Goal: Navigation & Orientation: Find specific page/section

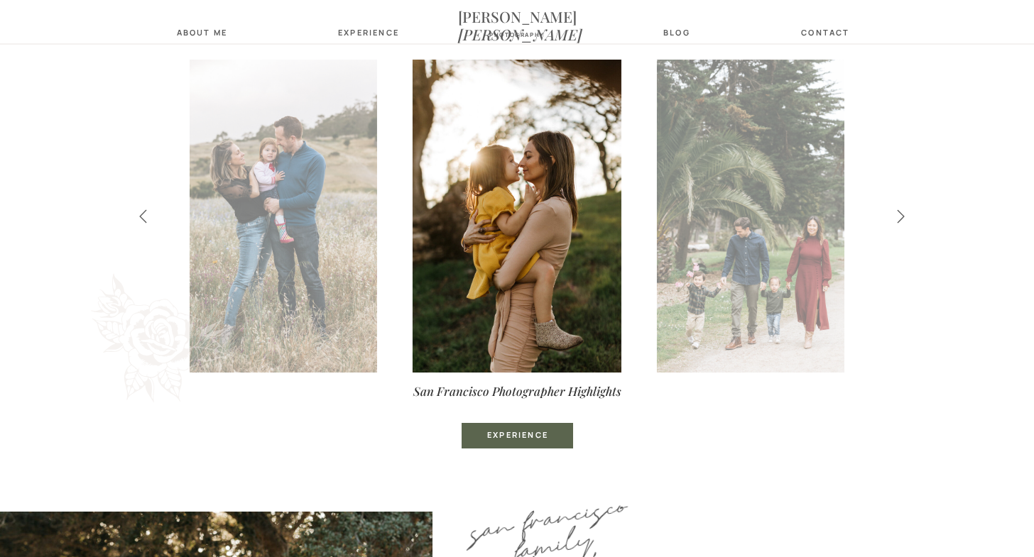
scroll to position [540, 0]
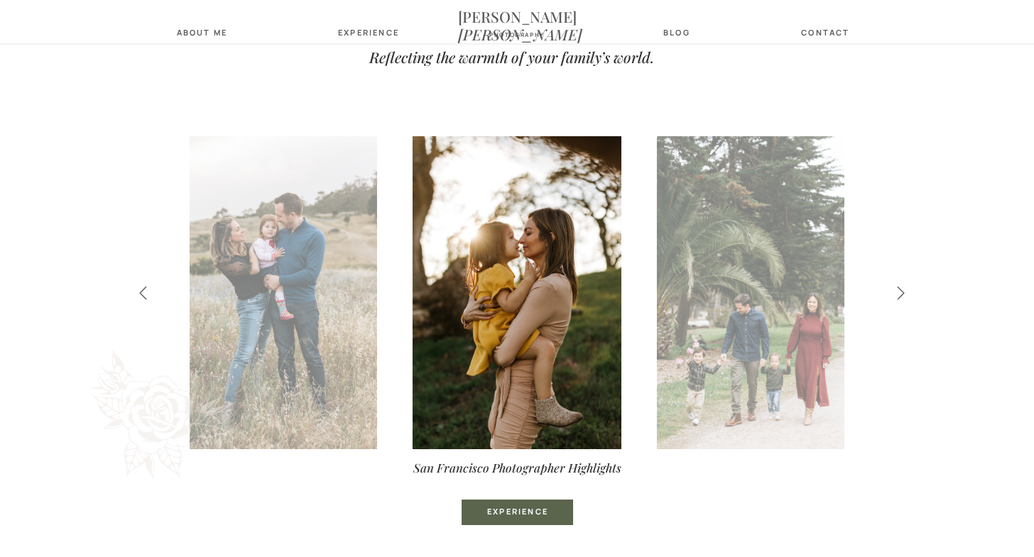
click at [899, 289] on icon at bounding box center [900, 293] width 7 height 13
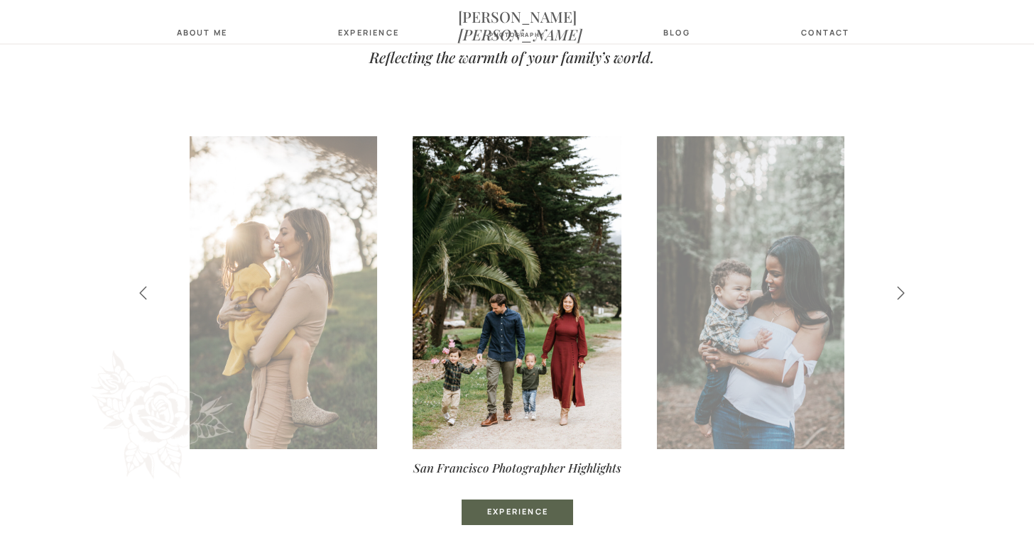
click at [899, 289] on icon at bounding box center [900, 293] width 7 height 13
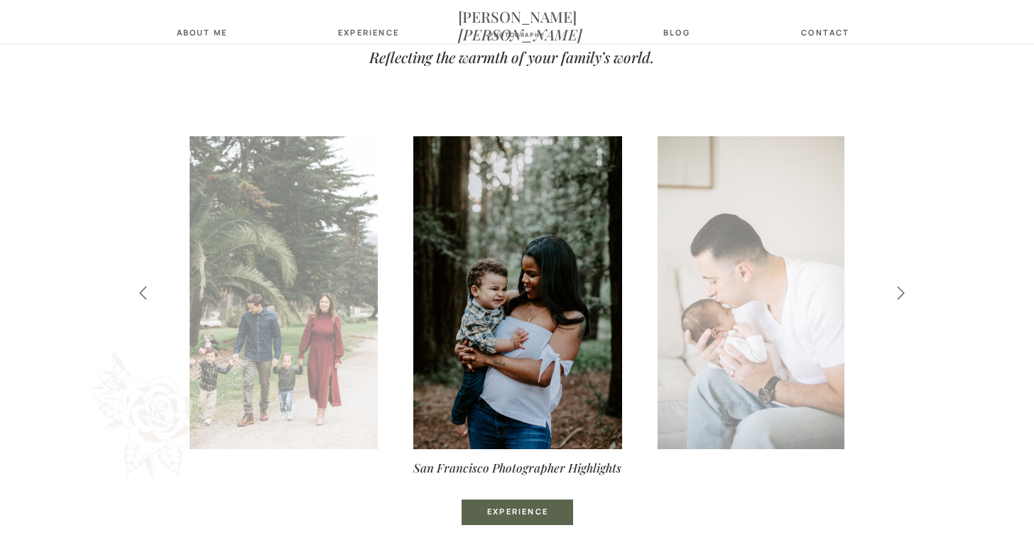
click at [899, 289] on icon at bounding box center [900, 293] width 7 height 13
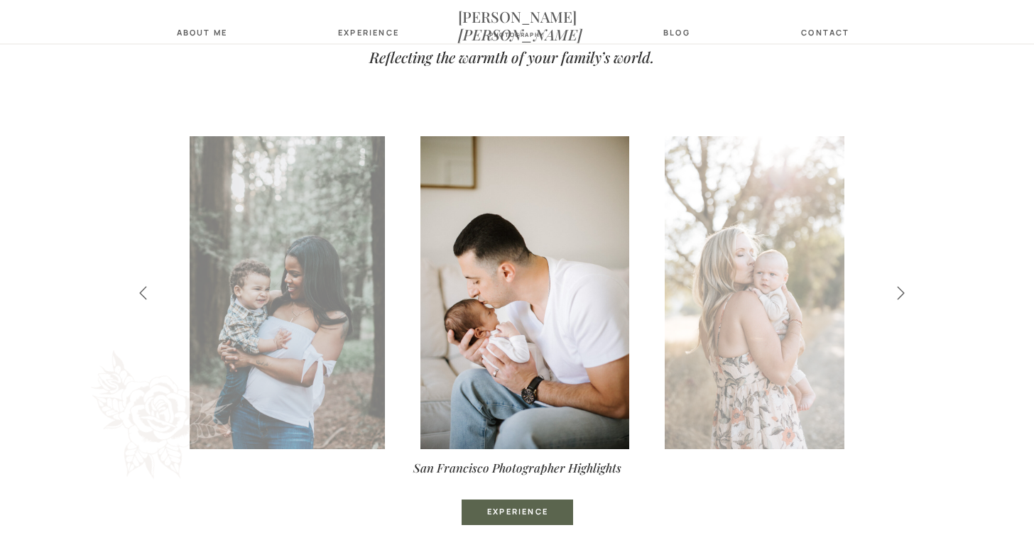
click at [899, 289] on icon at bounding box center [900, 293] width 7 height 13
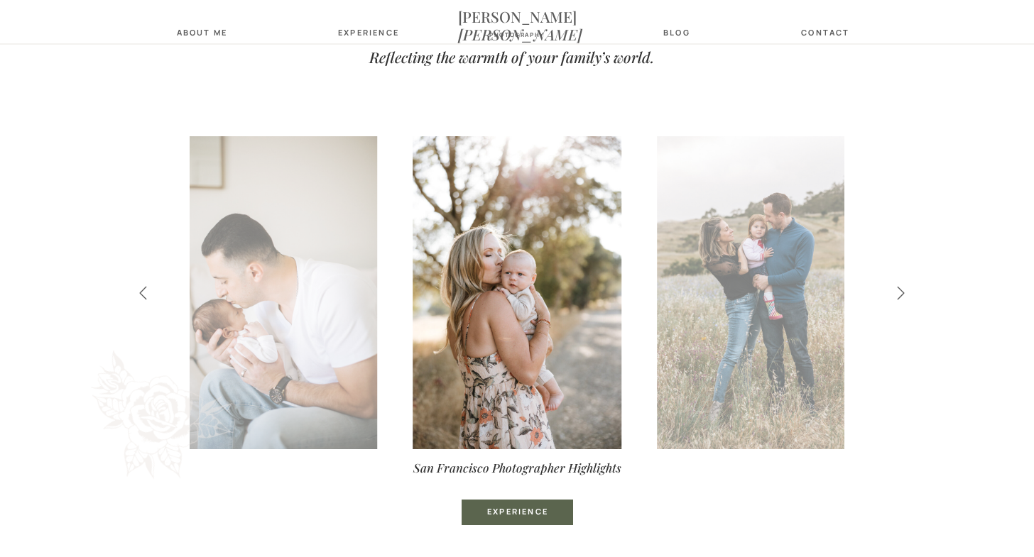
click at [899, 289] on icon at bounding box center [900, 293] width 7 height 13
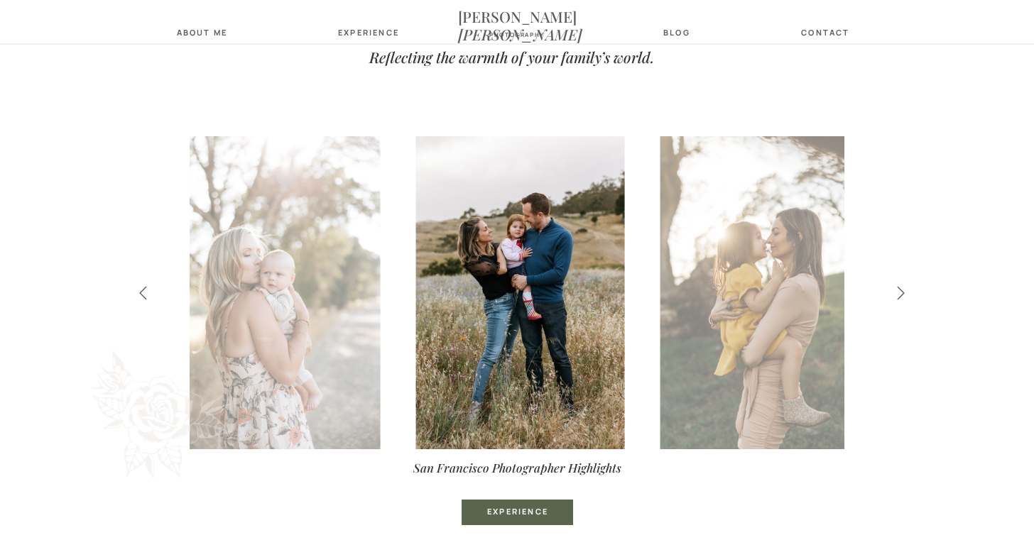
click at [899, 289] on icon at bounding box center [900, 293] width 7 height 13
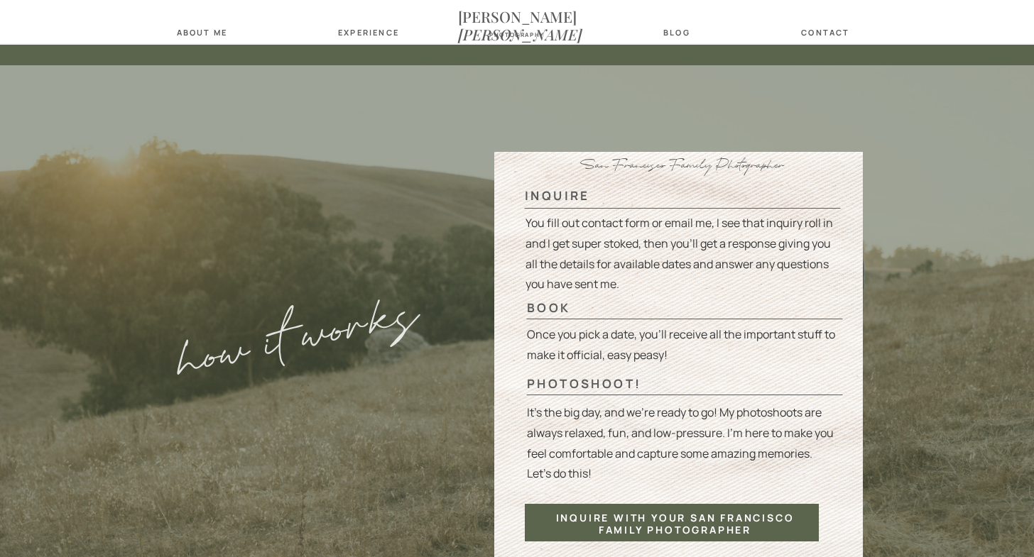
scroll to position [3300, 0]
click at [363, 28] on nav "Experience" at bounding box center [366, 32] width 56 height 9
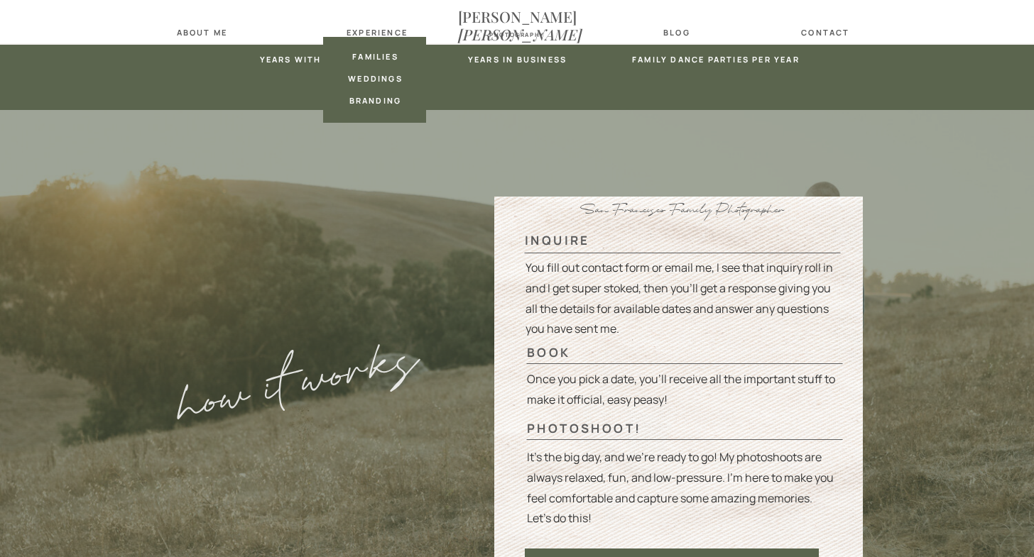
scroll to position [3255, 0]
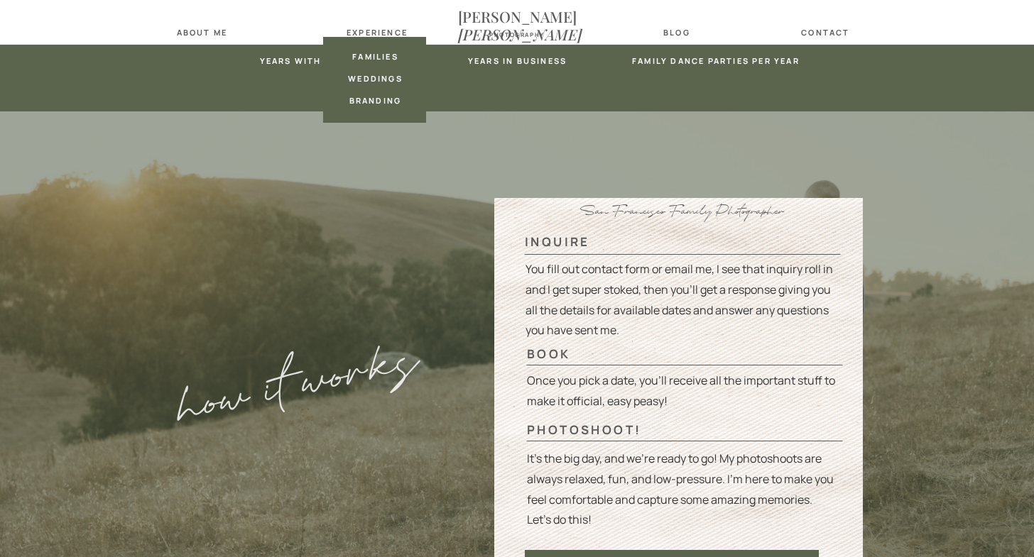
click at [375, 55] on nav "families" at bounding box center [375, 56] width 56 height 9
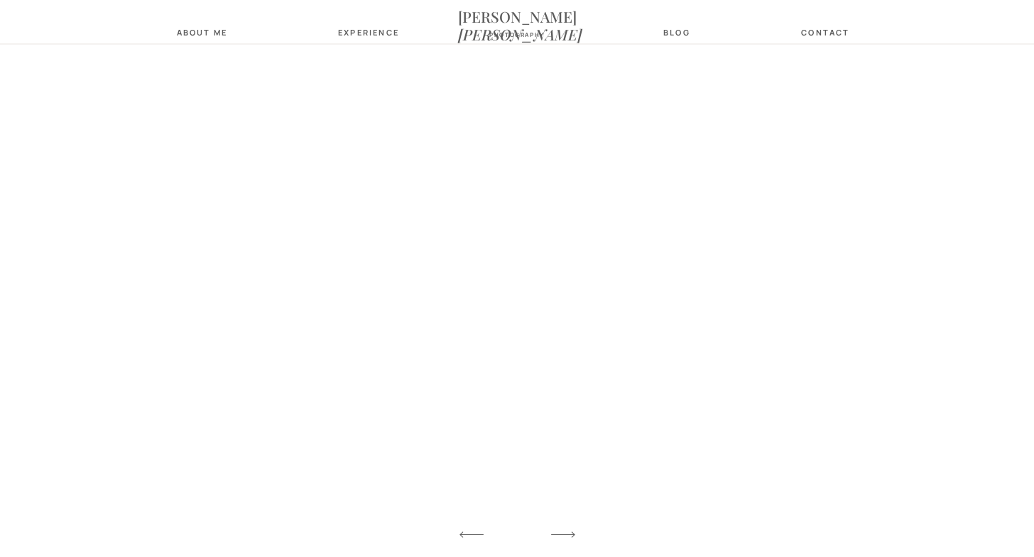
scroll to position [3586, 0]
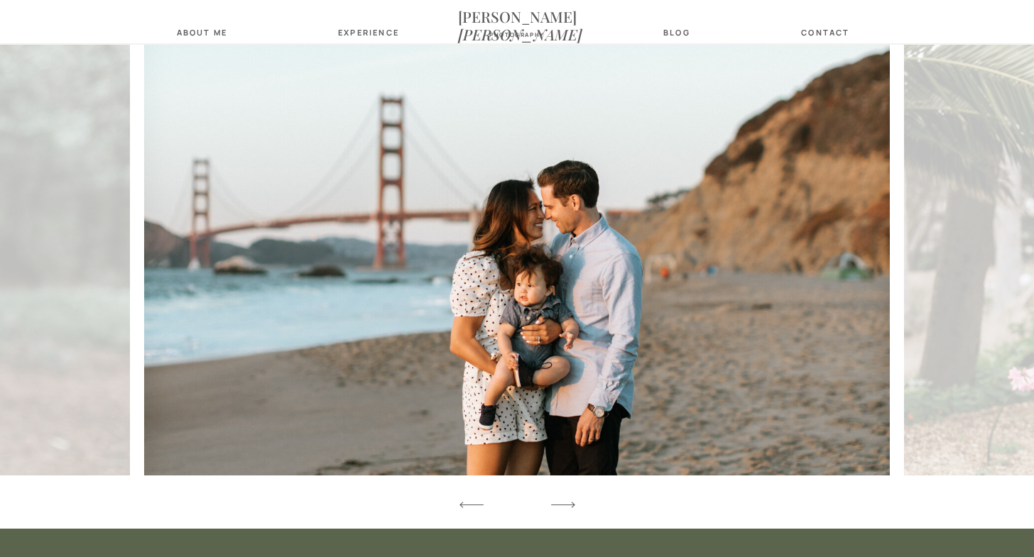
click at [569, 501] on icon at bounding box center [562, 505] width 31 height 42
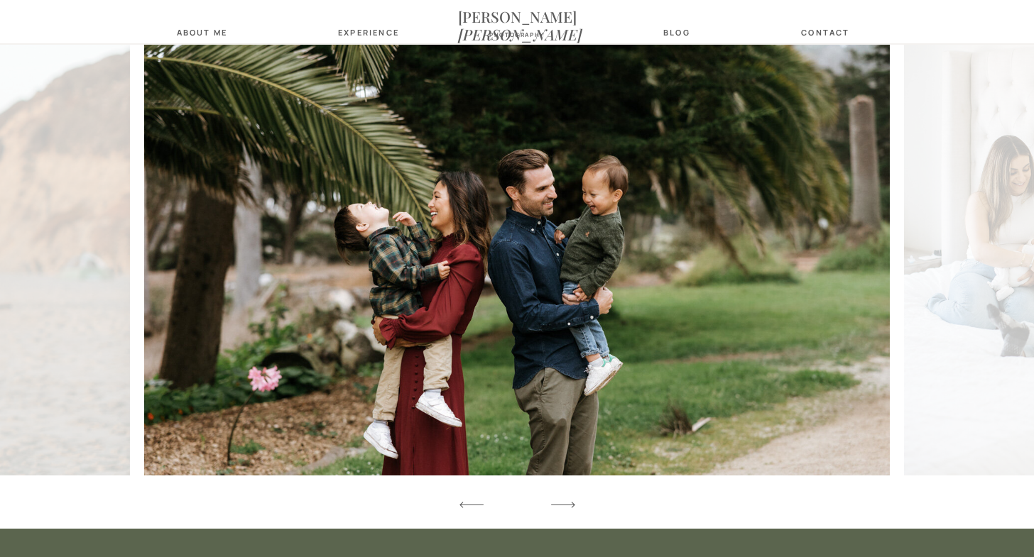
click at [569, 501] on icon at bounding box center [562, 505] width 31 height 42
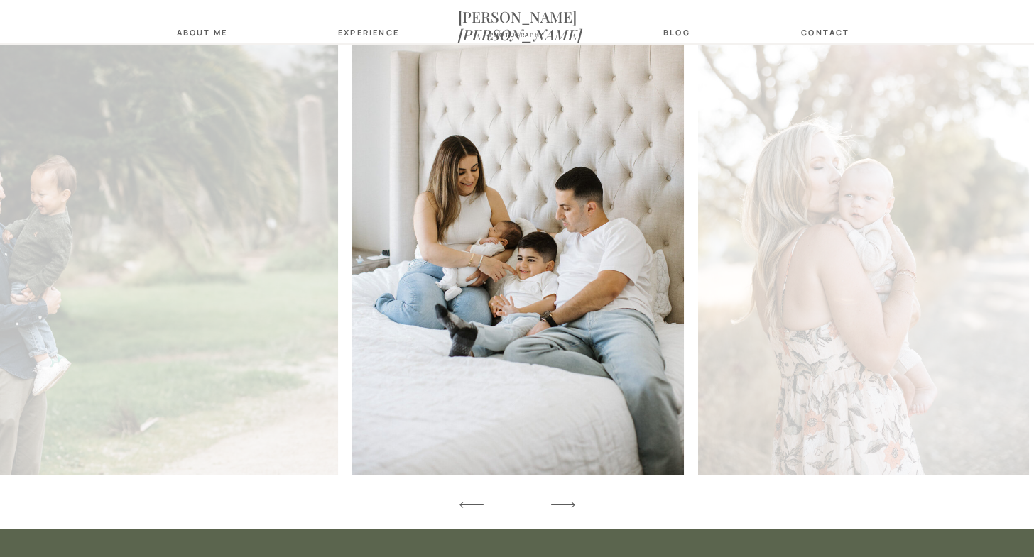
click at [569, 501] on icon at bounding box center [562, 505] width 31 height 42
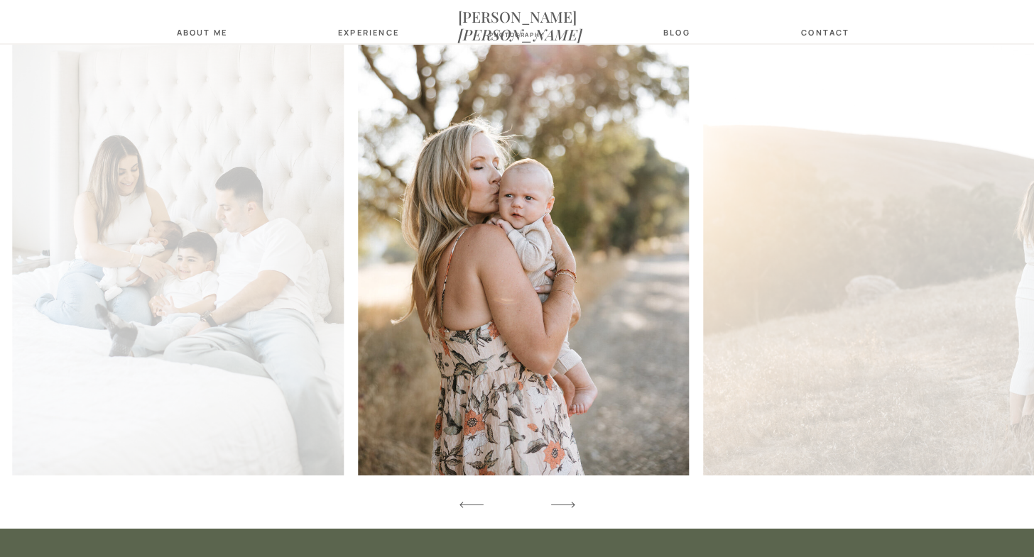
click at [569, 501] on icon at bounding box center [562, 505] width 31 height 42
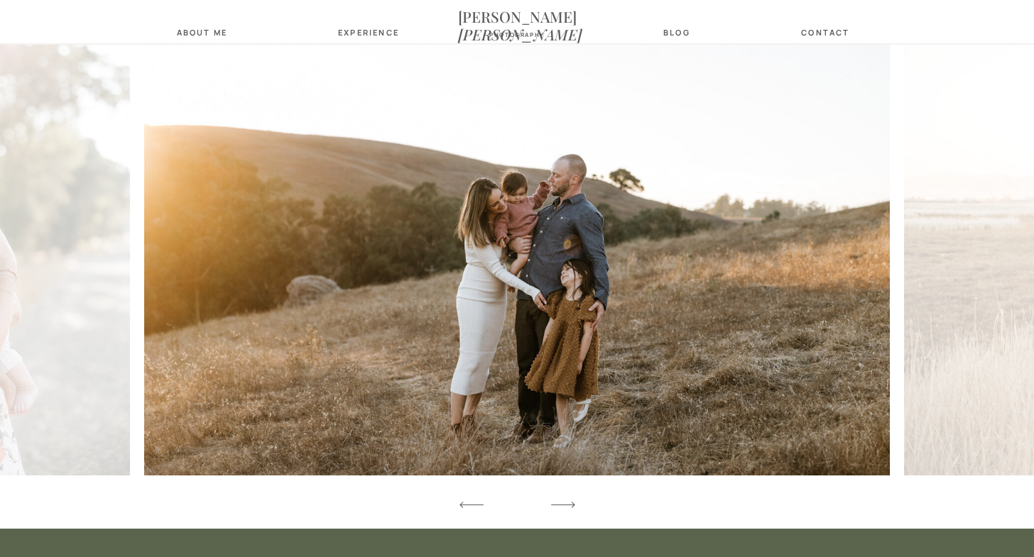
click at [569, 501] on icon at bounding box center [562, 505] width 31 height 42
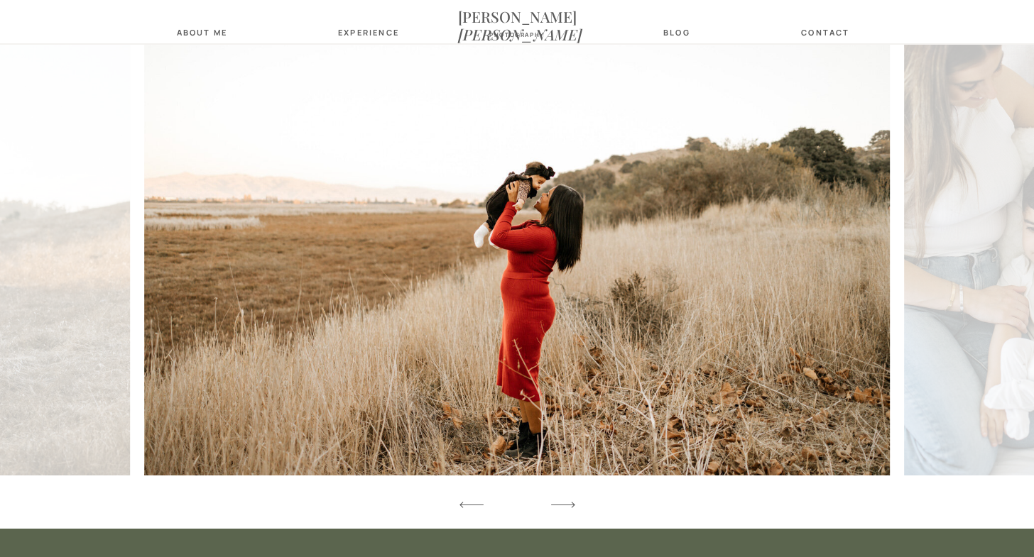
click at [569, 501] on icon at bounding box center [562, 505] width 31 height 42
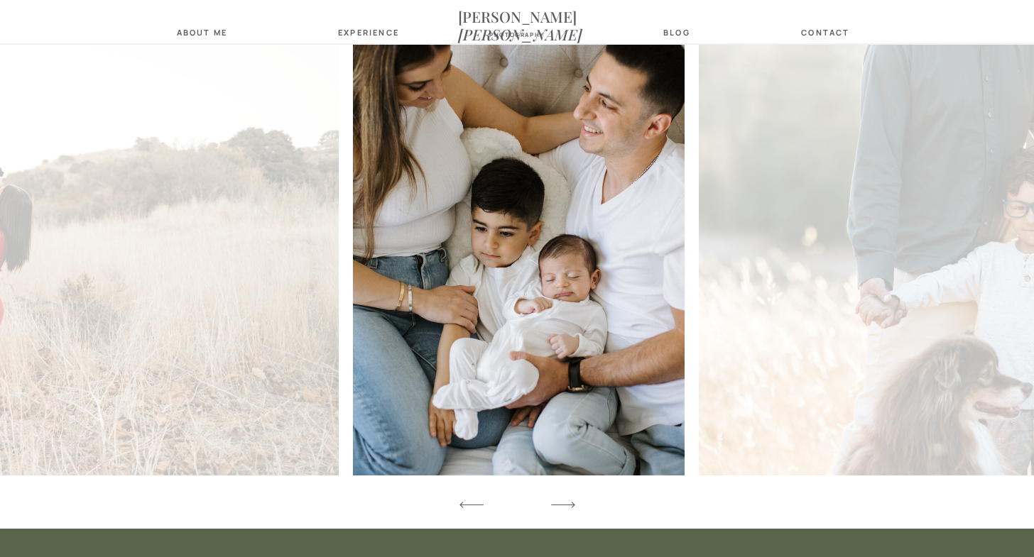
click at [569, 501] on icon at bounding box center [562, 505] width 31 height 42
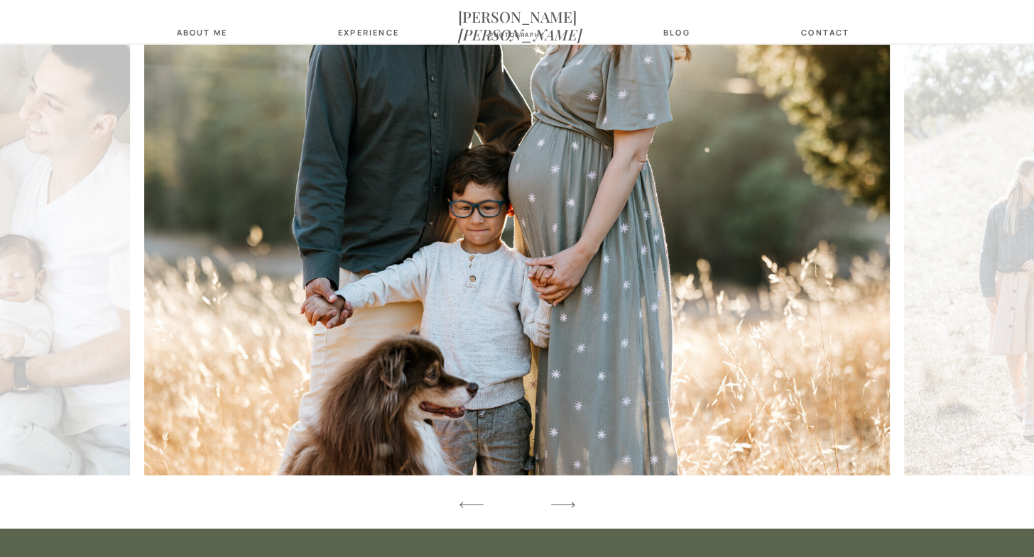
click at [569, 501] on icon at bounding box center [562, 505] width 31 height 42
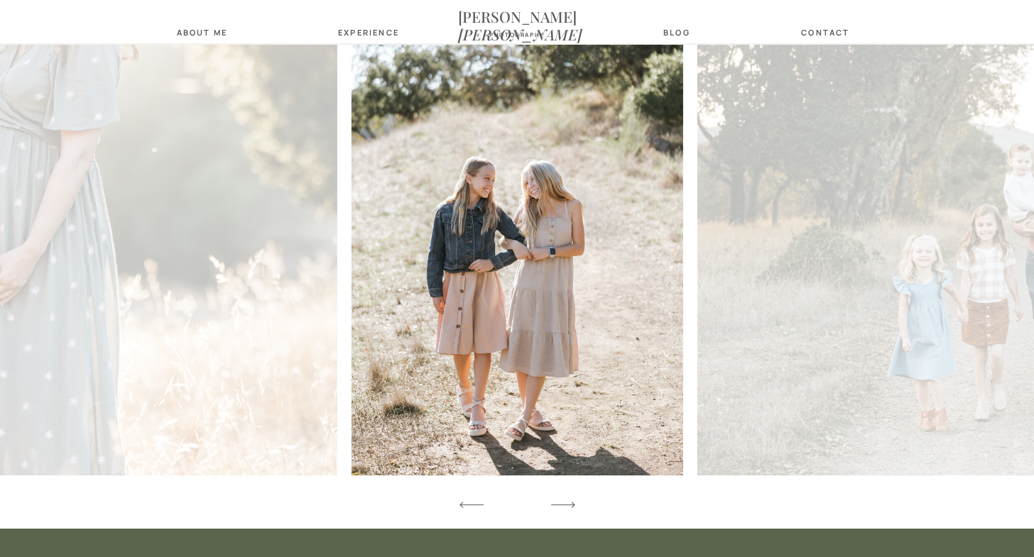
click at [569, 501] on icon at bounding box center [562, 505] width 31 height 42
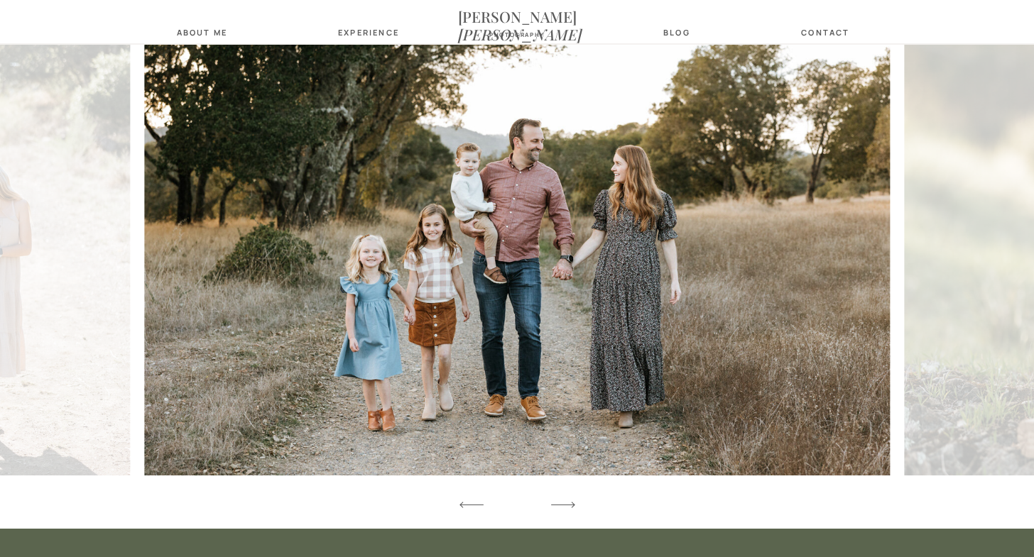
click at [569, 501] on icon at bounding box center [562, 505] width 31 height 42
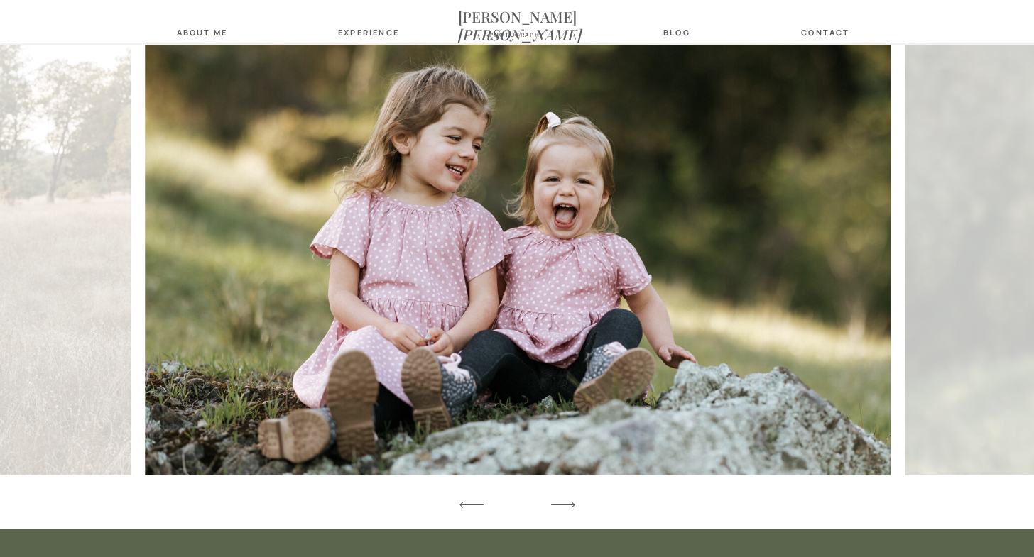
click at [569, 501] on icon at bounding box center [562, 505] width 31 height 42
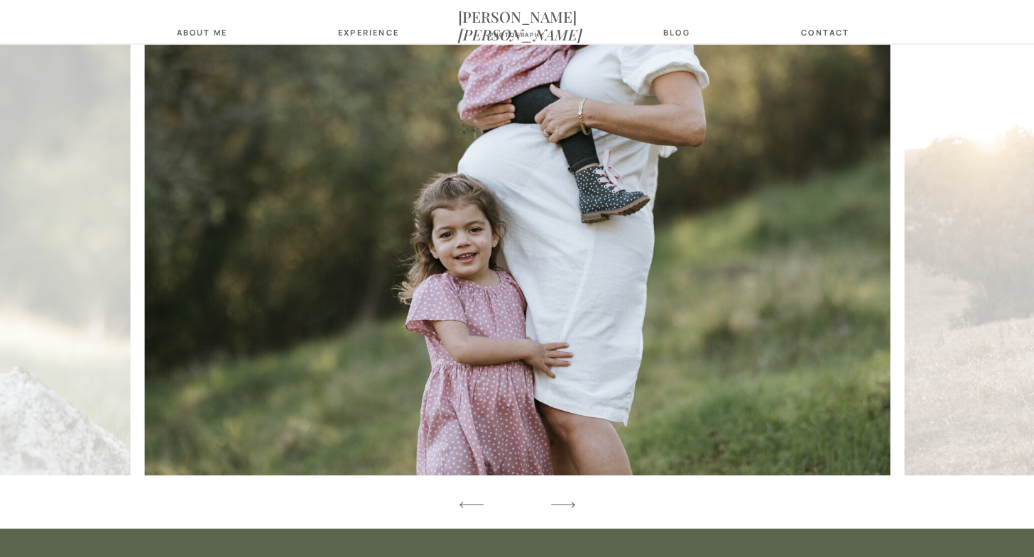
click at [569, 501] on icon at bounding box center [562, 505] width 31 height 42
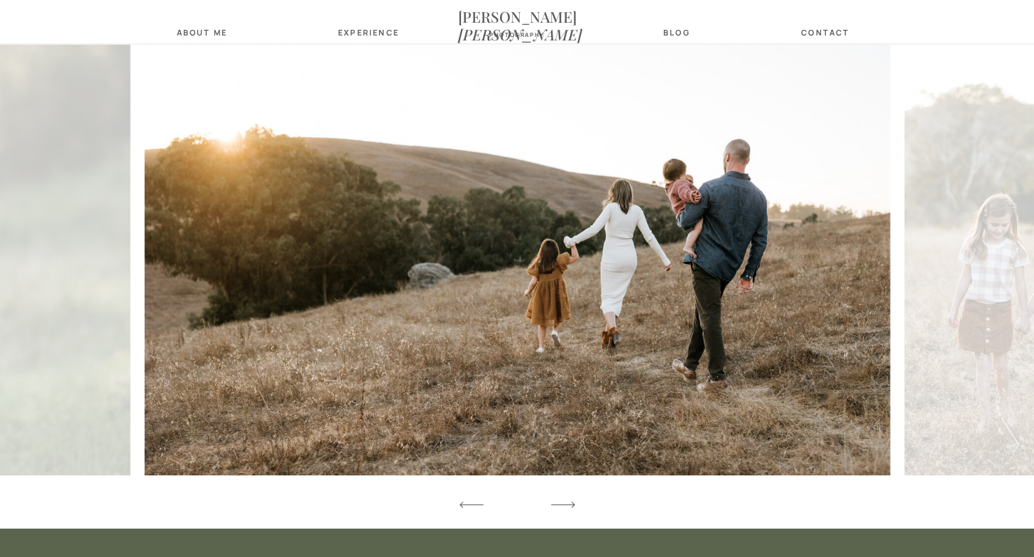
click at [569, 501] on icon at bounding box center [562, 505] width 31 height 42
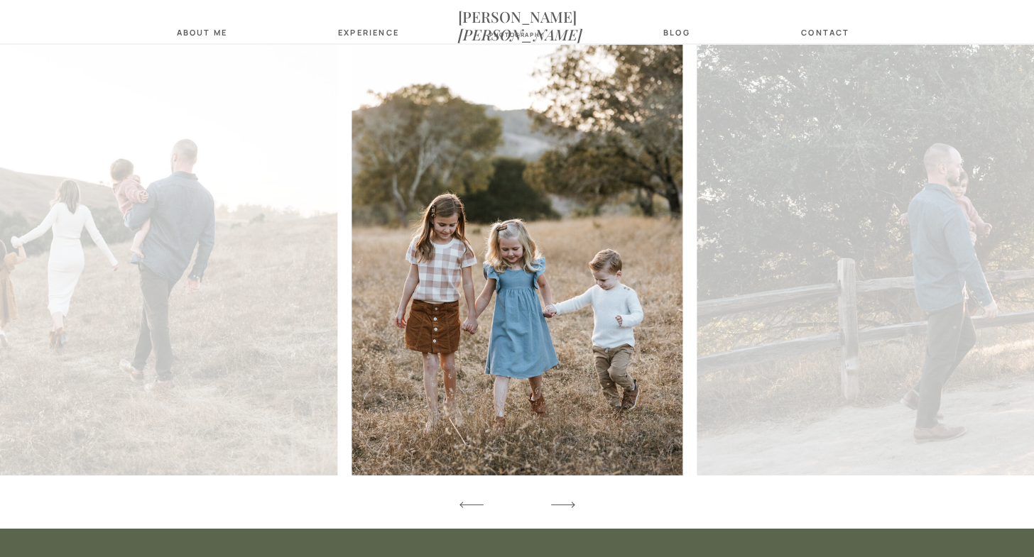
click at [569, 501] on icon at bounding box center [562, 505] width 31 height 42
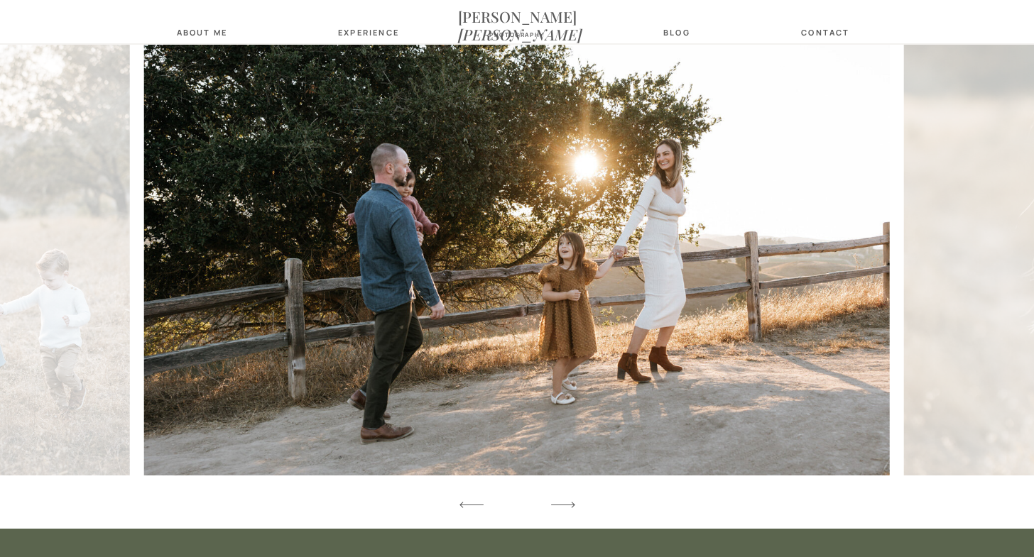
click at [569, 501] on icon at bounding box center [562, 505] width 31 height 42
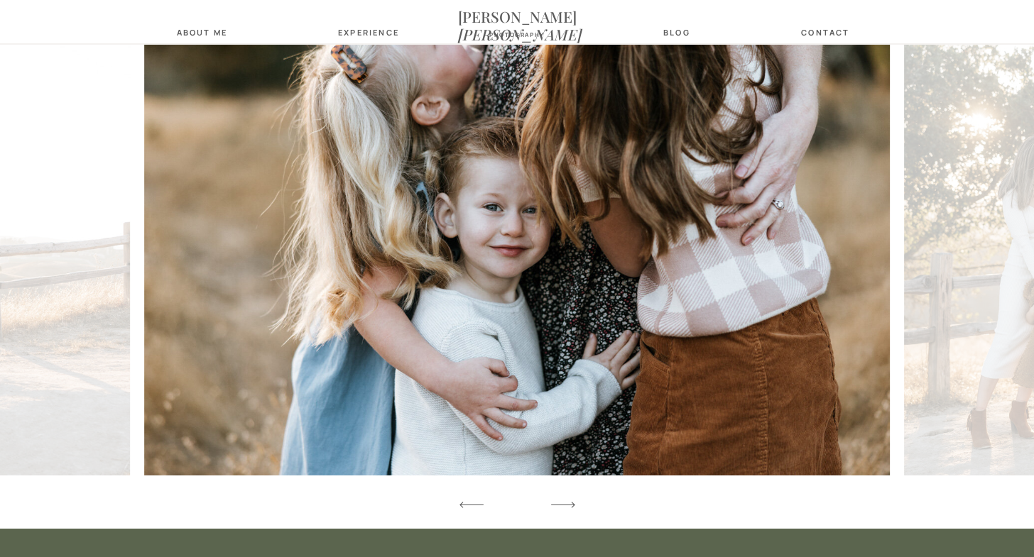
click at [569, 501] on icon at bounding box center [562, 505] width 31 height 42
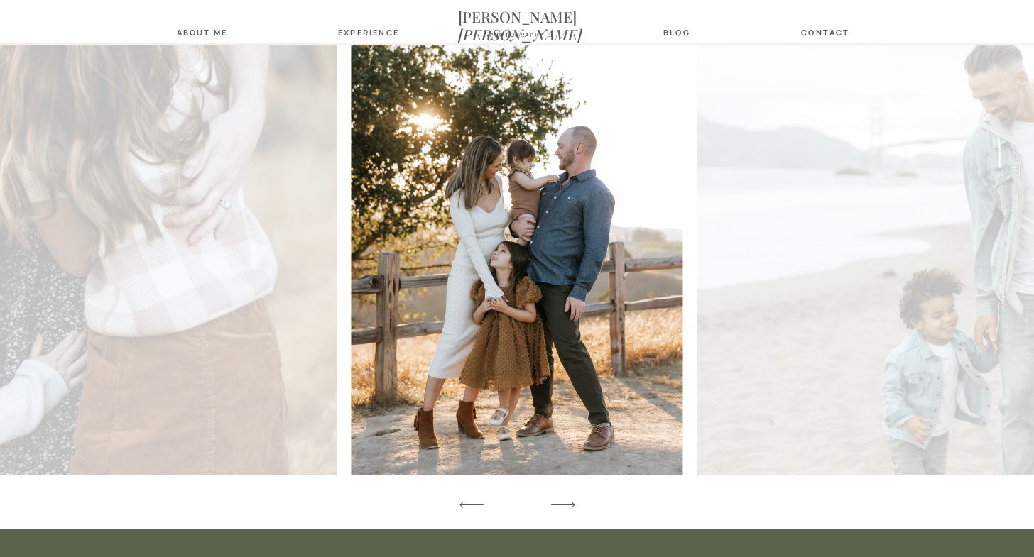
click at [569, 501] on icon at bounding box center [562, 505] width 31 height 42
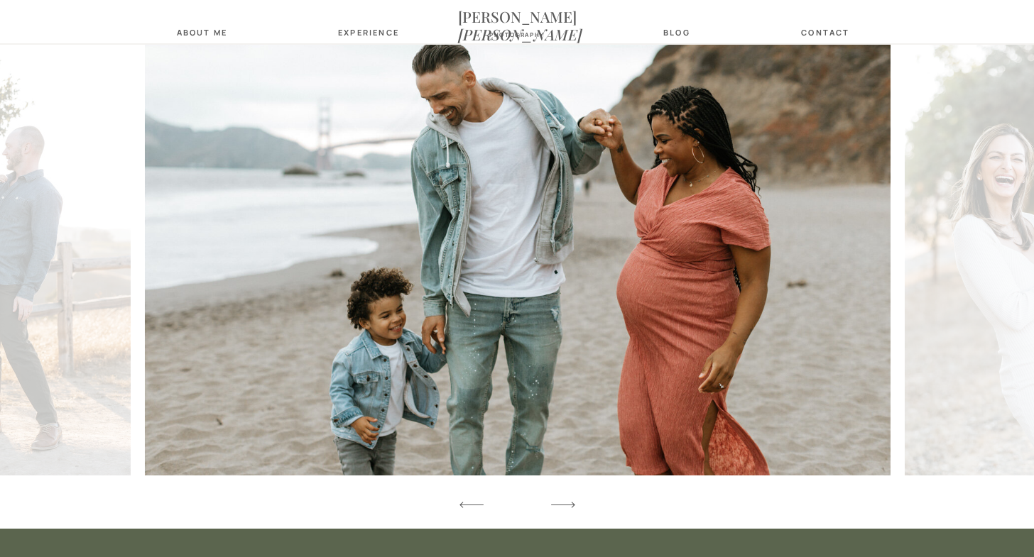
click at [569, 501] on icon at bounding box center [562, 505] width 31 height 42
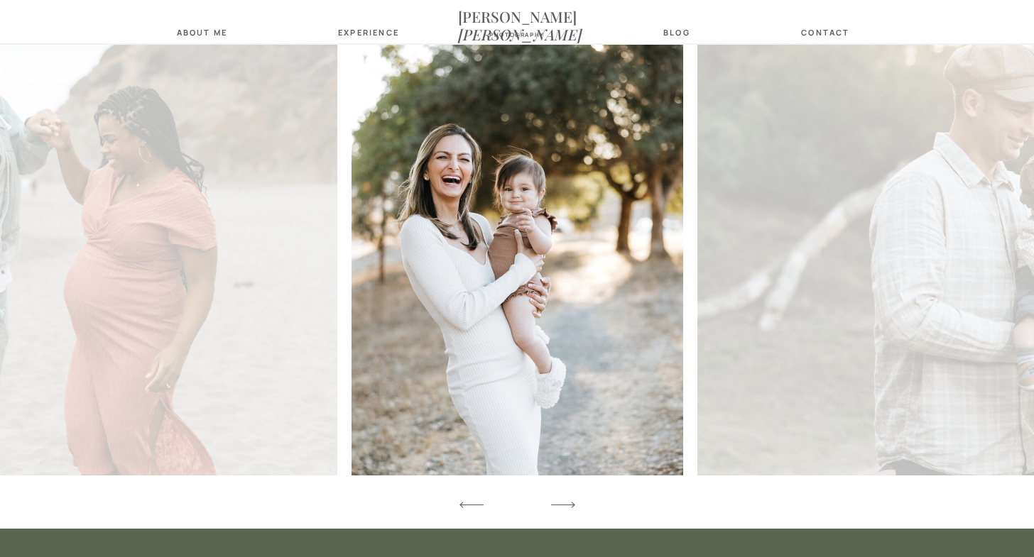
click at [569, 501] on icon at bounding box center [562, 505] width 31 height 42
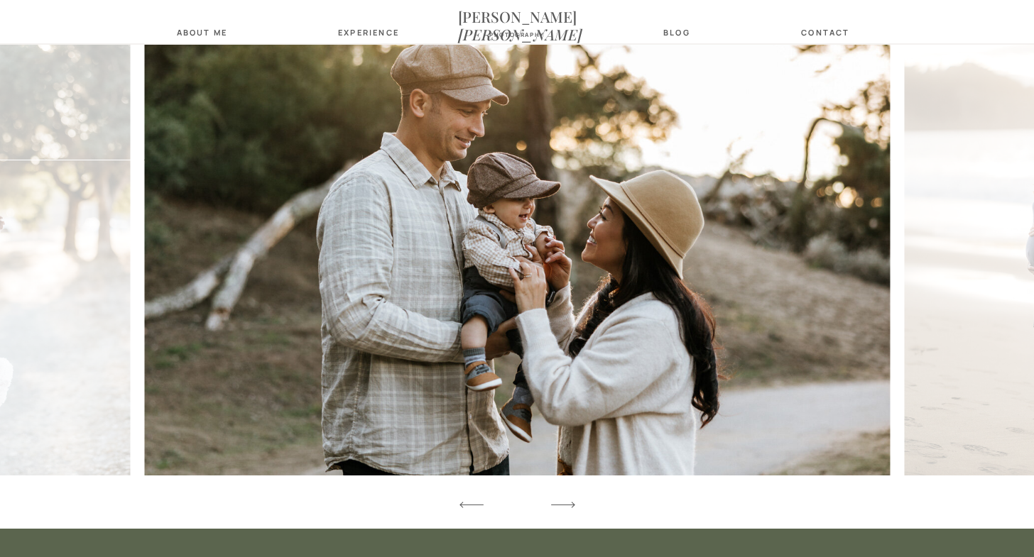
click at [569, 501] on icon at bounding box center [562, 505] width 31 height 42
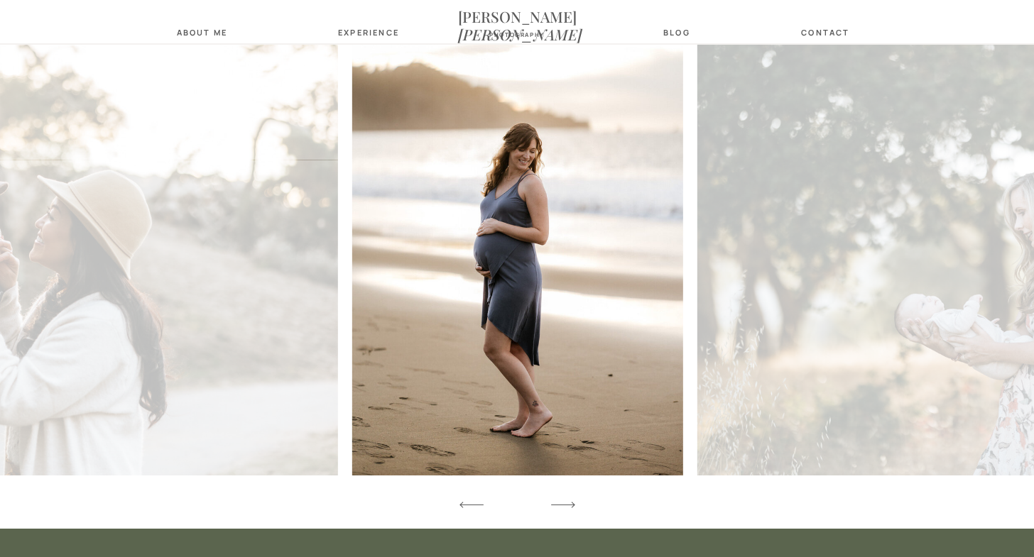
click at [569, 501] on icon at bounding box center [562, 505] width 31 height 42
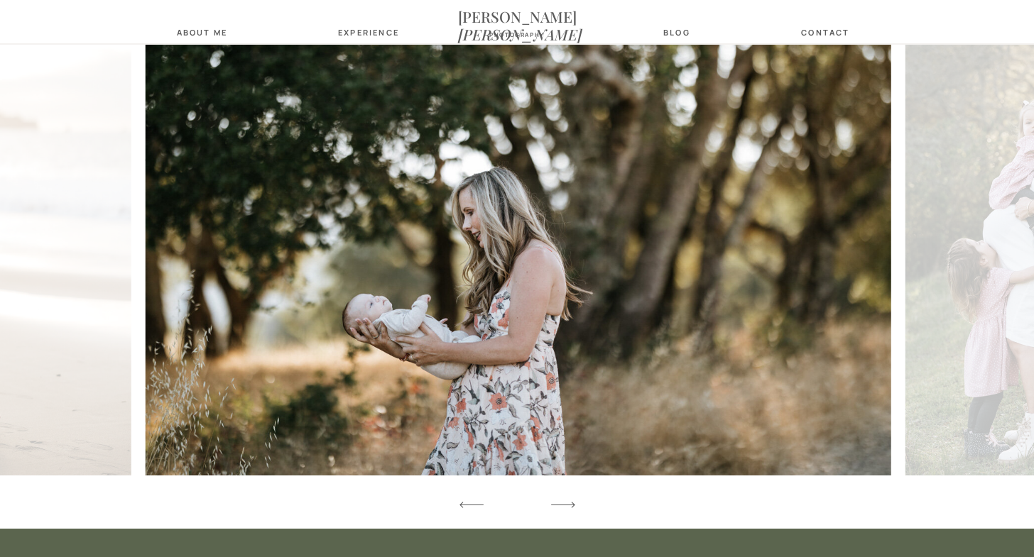
click at [569, 501] on icon at bounding box center [562, 505] width 31 height 42
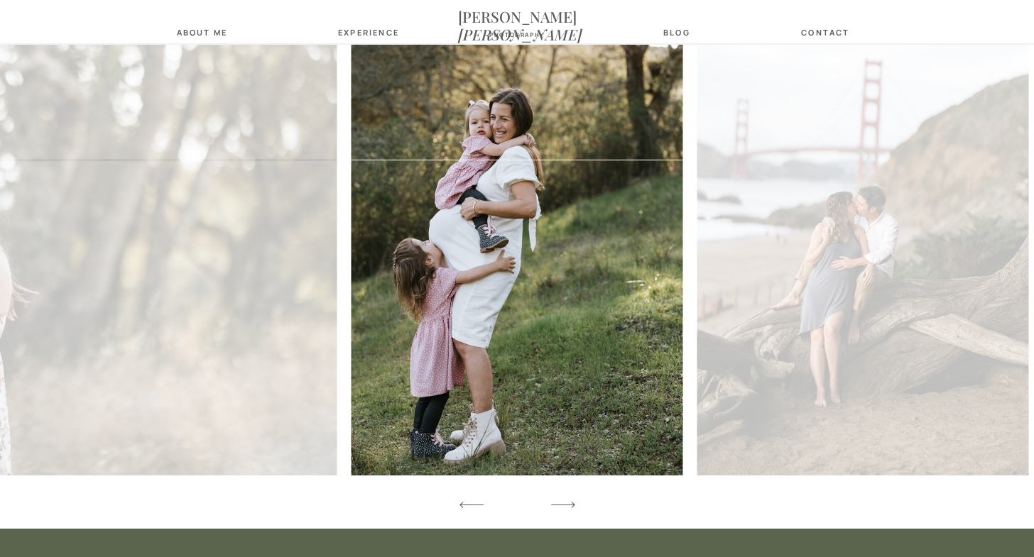
click at [569, 501] on icon at bounding box center [562, 505] width 31 height 42
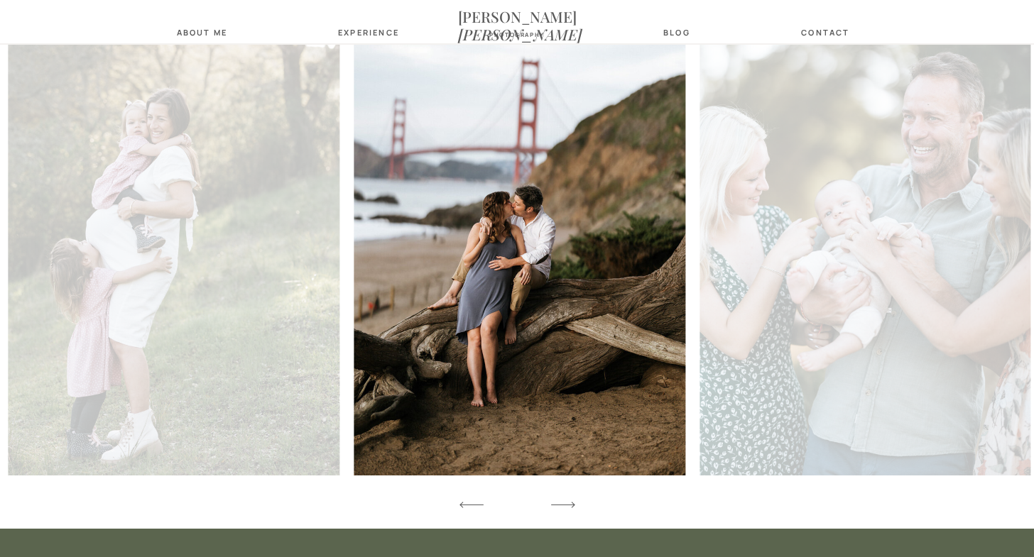
click at [569, 501] on icon at bounding box center [562, 505] width 31 height 42
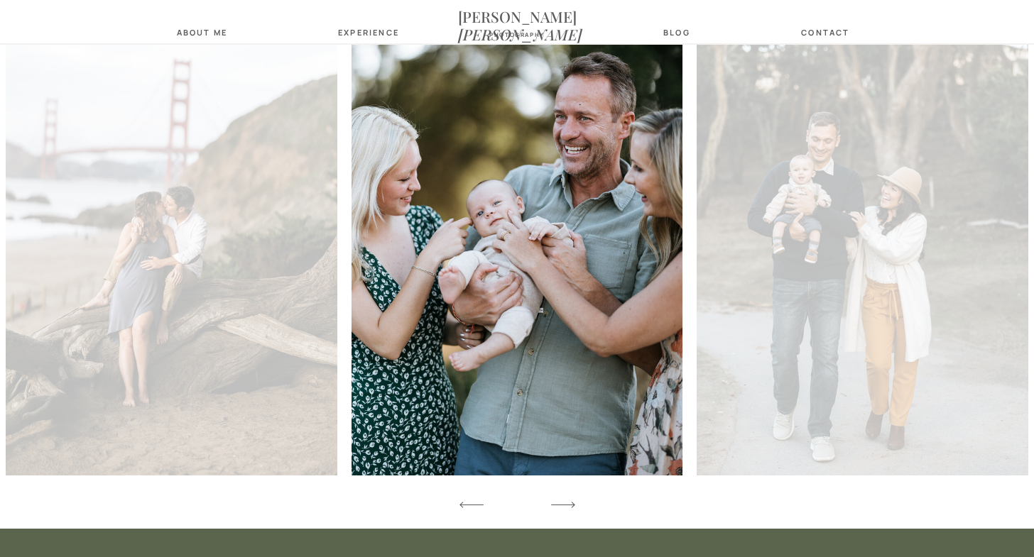
click at [569, 501] on icon at bounding box center [562, 505] width 31 height 42
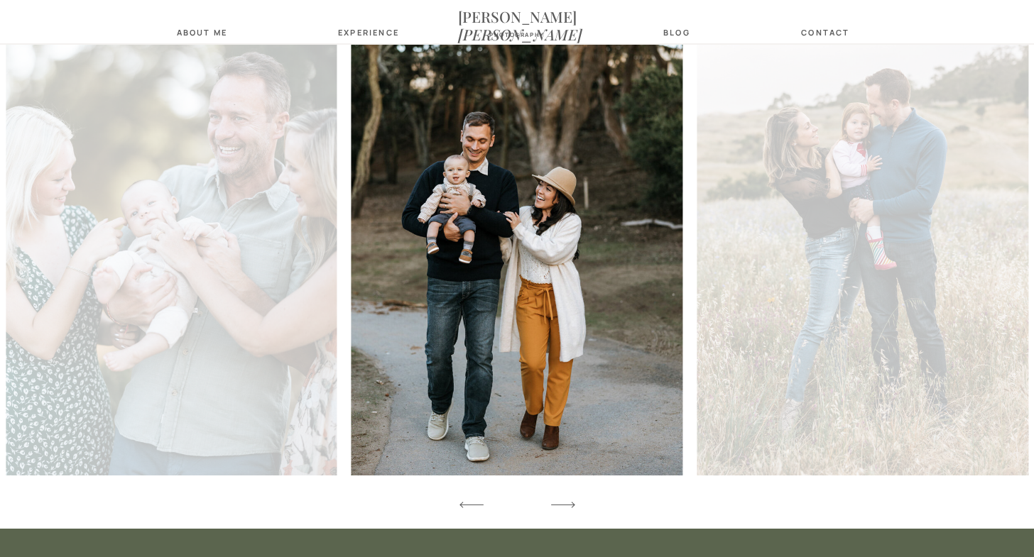
click at [569, 501] on icon at bounding box center [562, 505] width 31 height 42
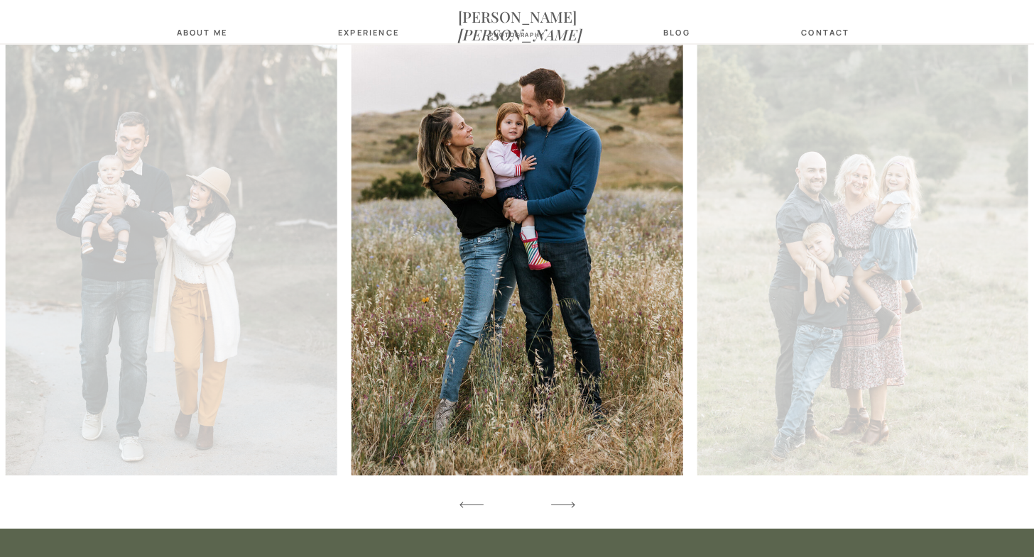
click at [569, 501] on icon at bounding box center [562, 505] width 31 height 42
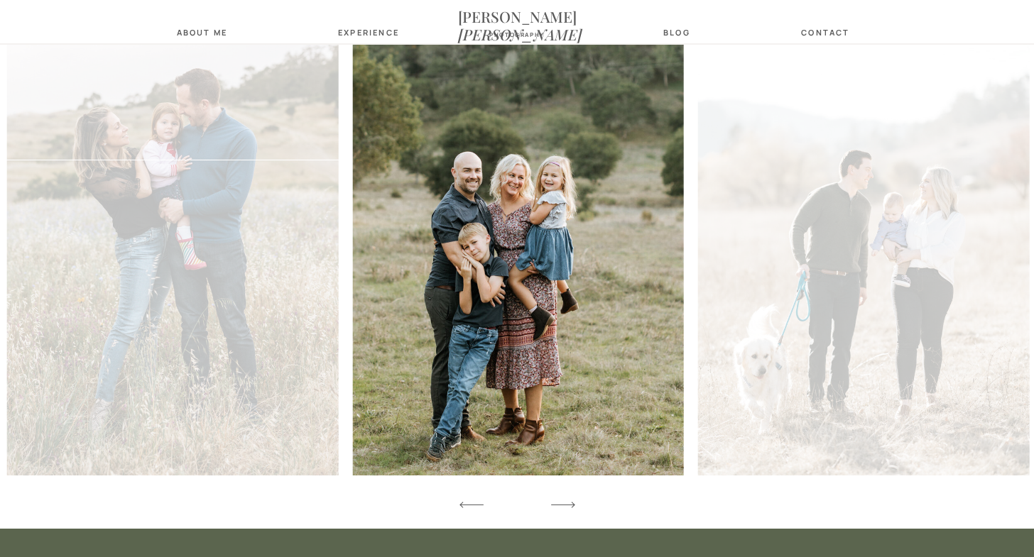
click at [569, 501] on icon at bounding box center [562, 505] width 31 height 42
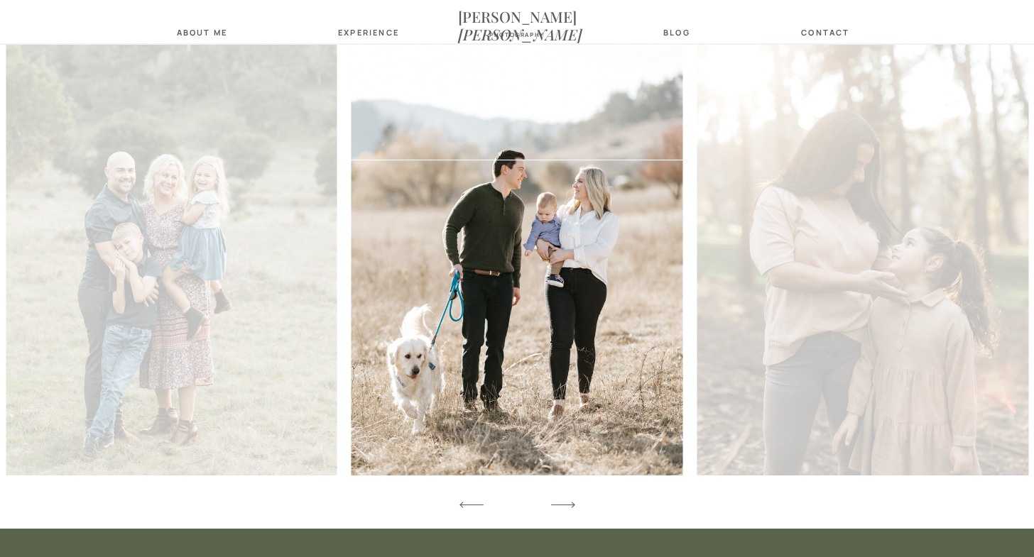
click at [569, 501] on icon at bounding box center [562, 505] width 31 height 42
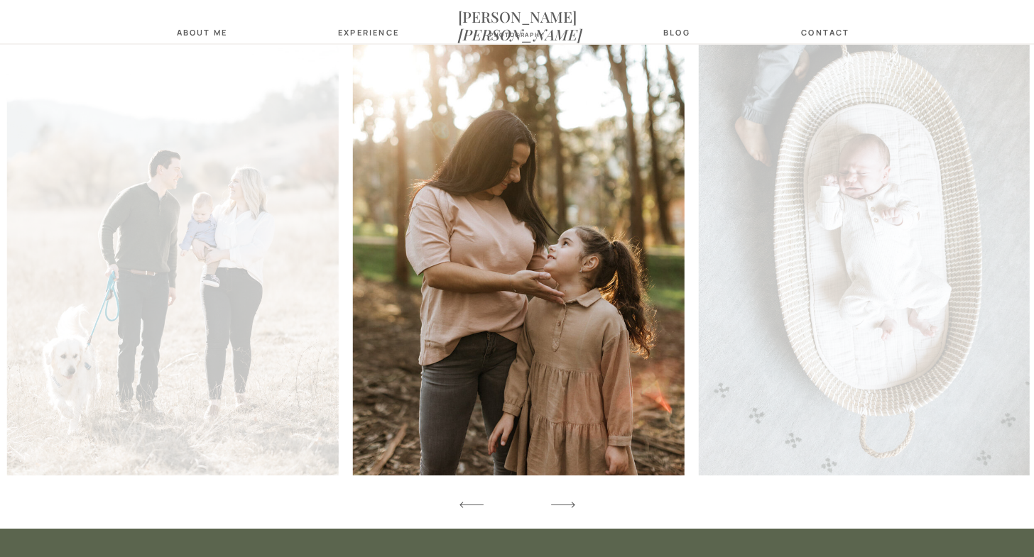
click at [569, 501] on icon at bounding box center [562, 505] width 31 height 42
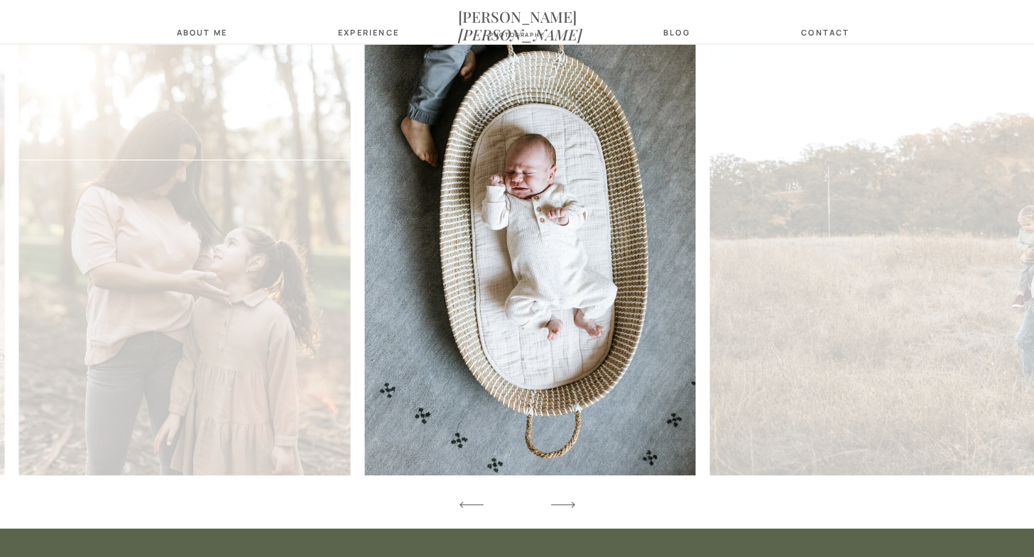
click at [569, 501] on icon at bounding box center [562, 505] width 31 height 42
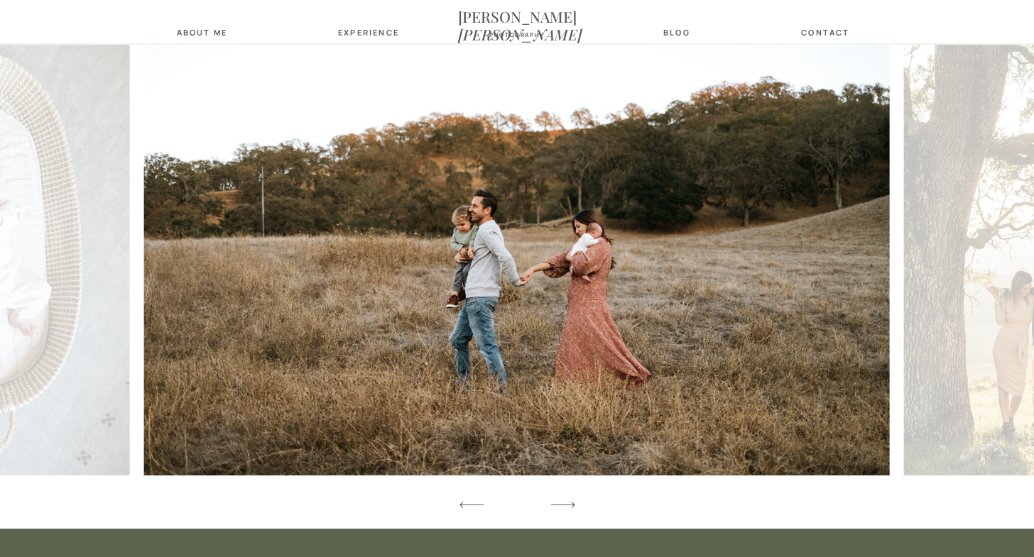
click at [569, 501] on icon at bounding box center [562, 505] width 31 height 42
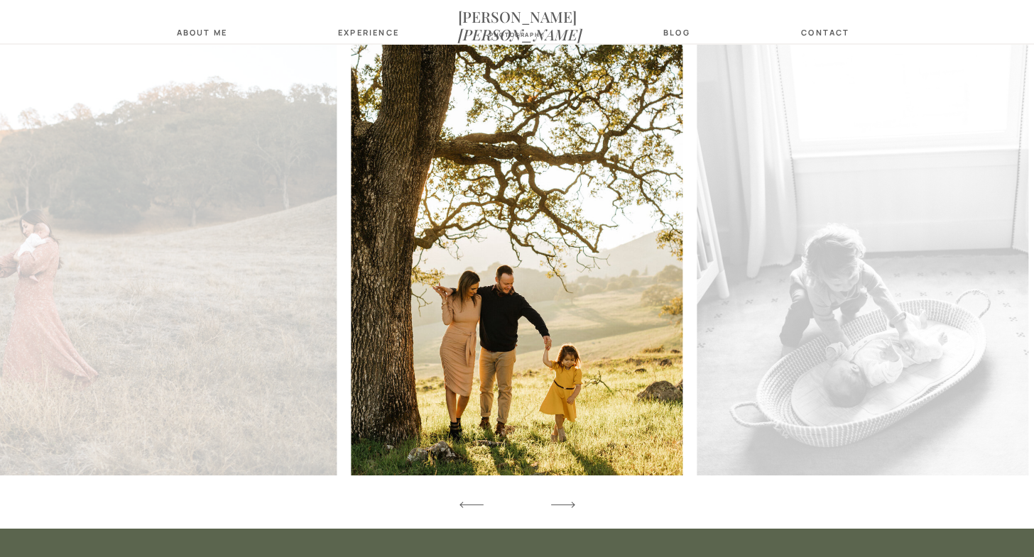
click at [569, 501] on icon at bounding box center [562, 505] width 31 height 42
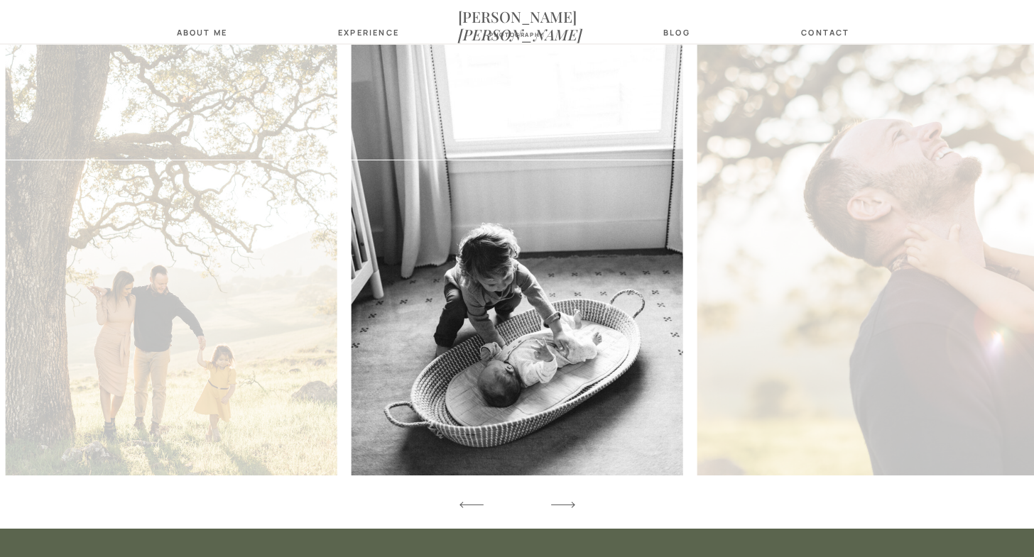
click at [569, 501] on icon at bounding box center [562, 505] width 31 height 42
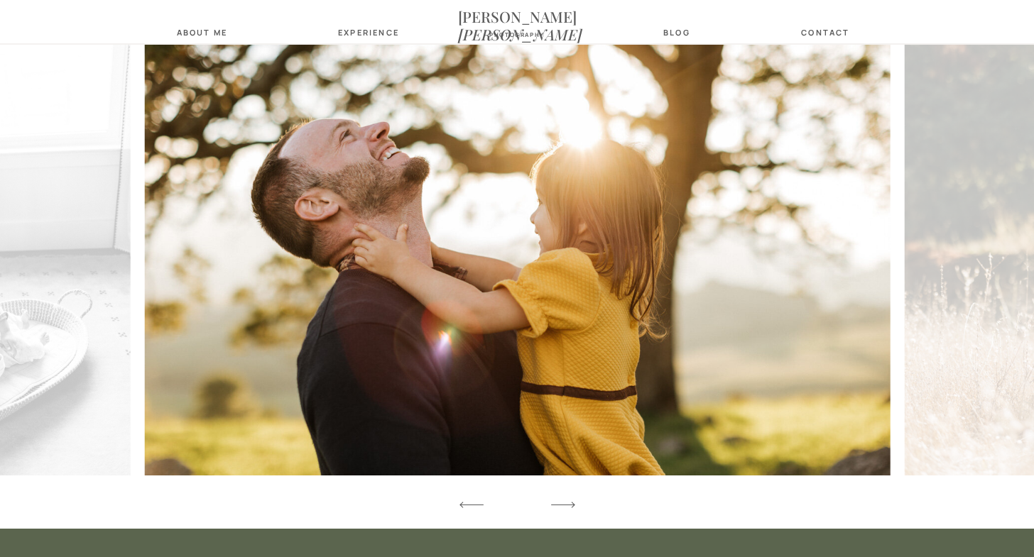
click at [569, 501] on icon at bounding box center [562, 505] width 31 height 42
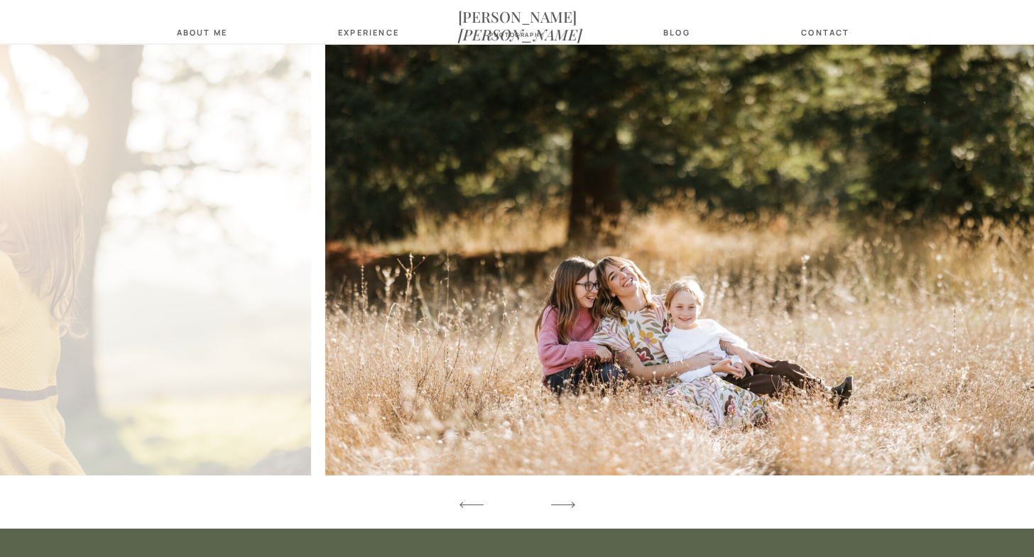
click at [569, 501] on icon at bounding box center [562, 505] width 31 height 42
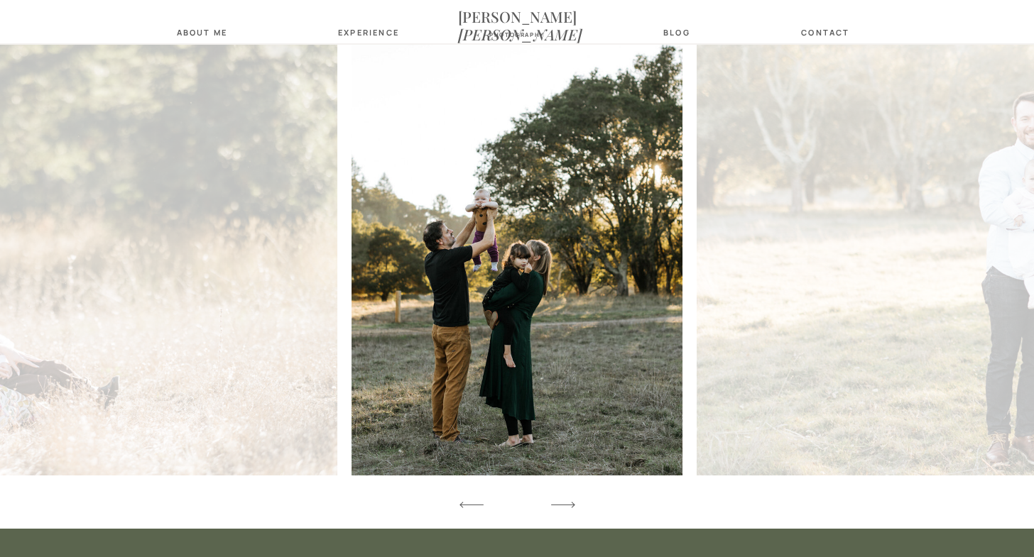
click at [569, 501] on icon at bounding box center [562, 505] width 31 height 42
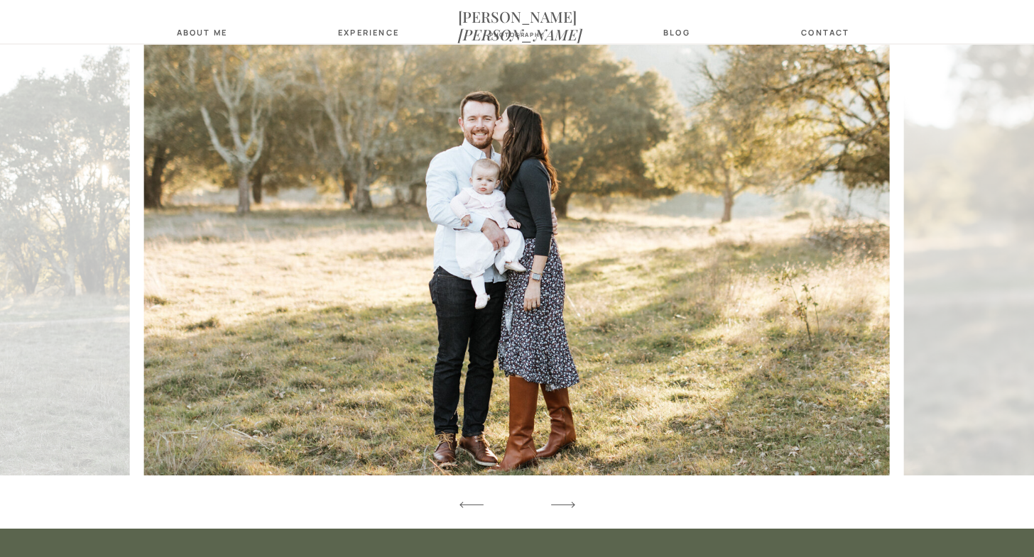
click at [569, 501] on icon at bounding box center [562, 505] width 31 height 42
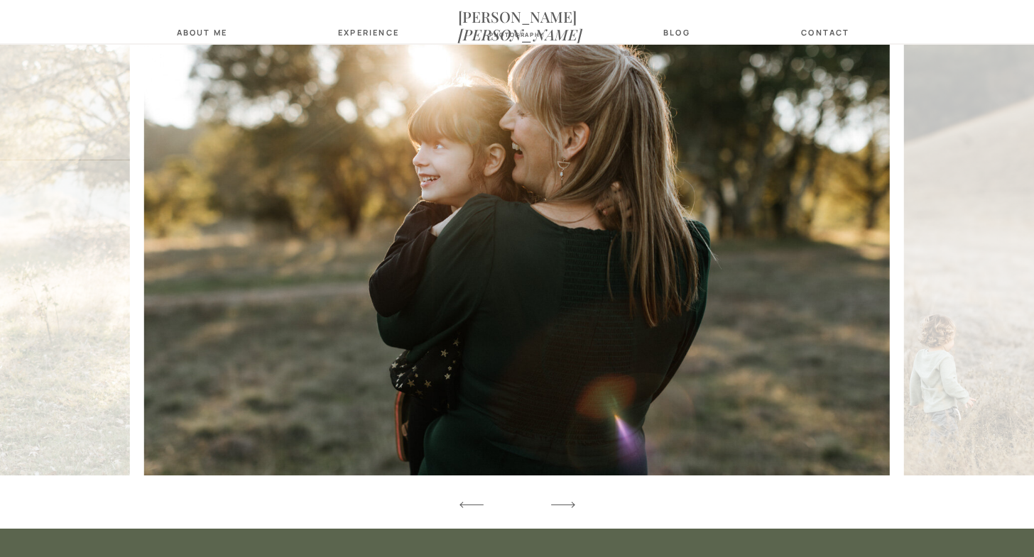
click at [569, 501] on icon at bounding box center [562, 505] width 31 height 42
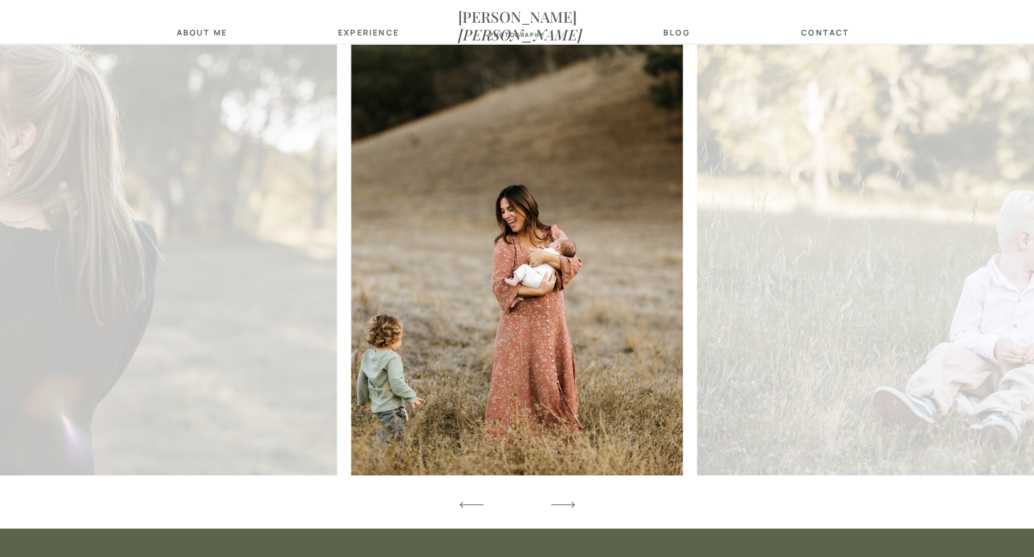
click at [569, 501] on icon at bounding box center [562, 505] width 31 height 42
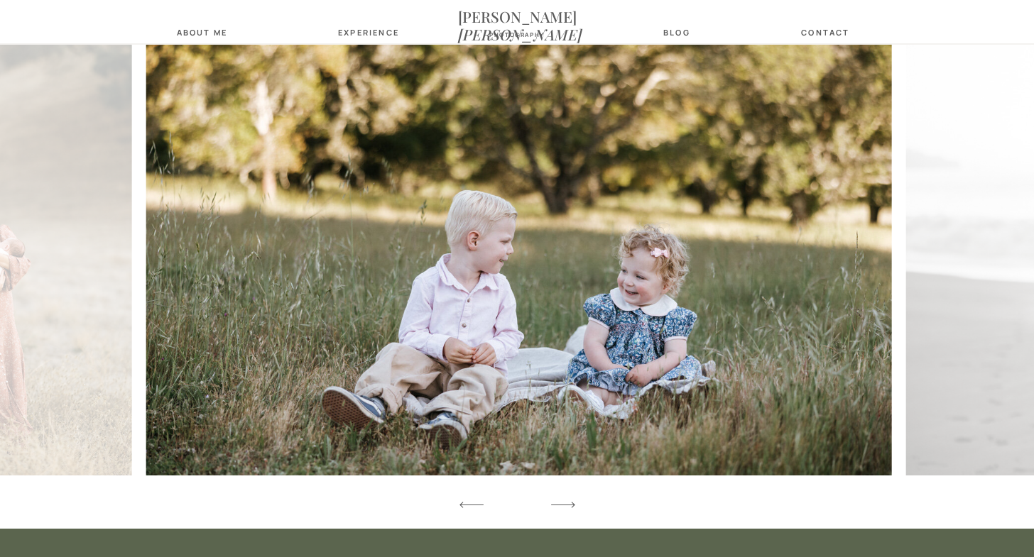
click at [569, 501] on icon at bounding box center [562, 505] width 31 height 42
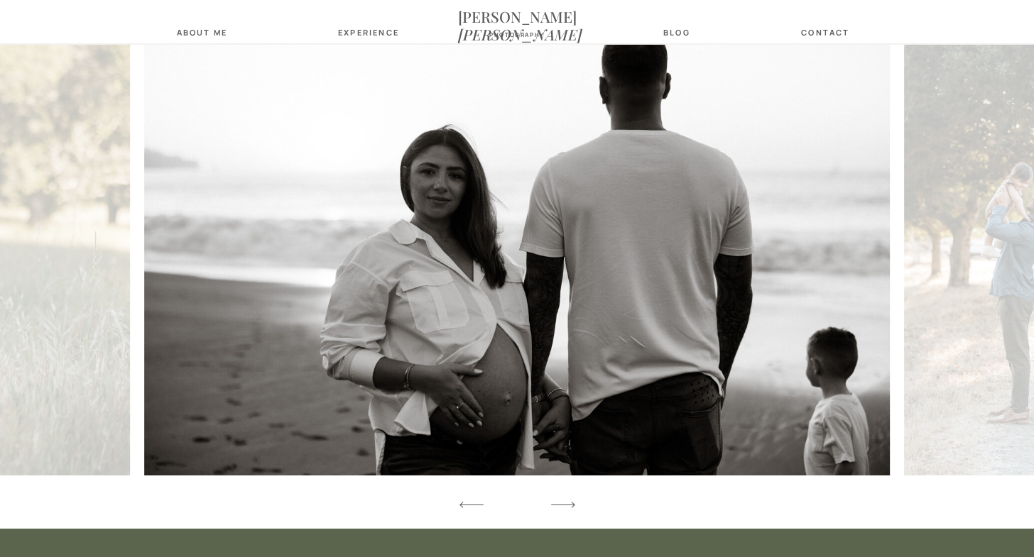
click at [569, 501] on icon at bounding box center [562, 505] width 31 height 42
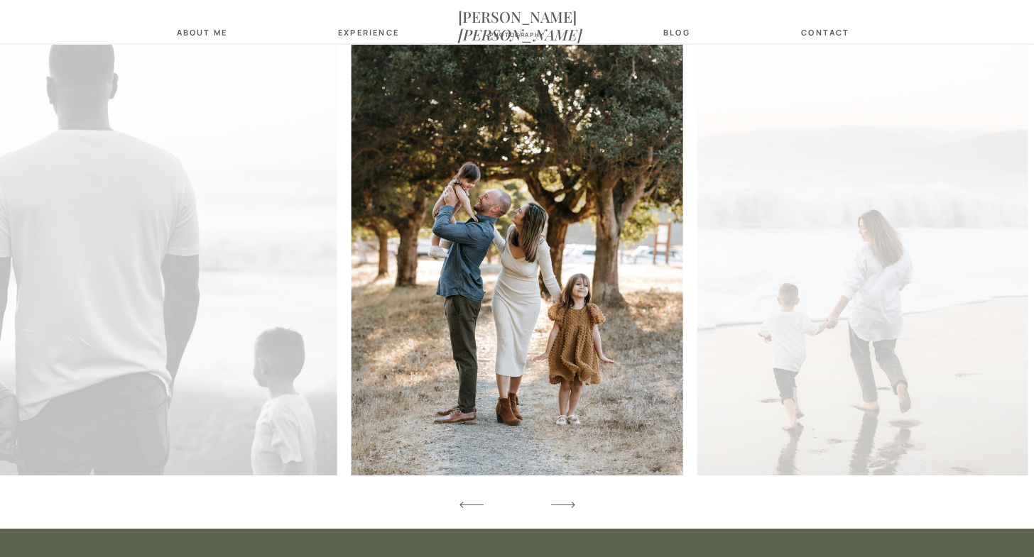
click at [469, 502] on icon at bounding box center [471, 505] width 31 height 42
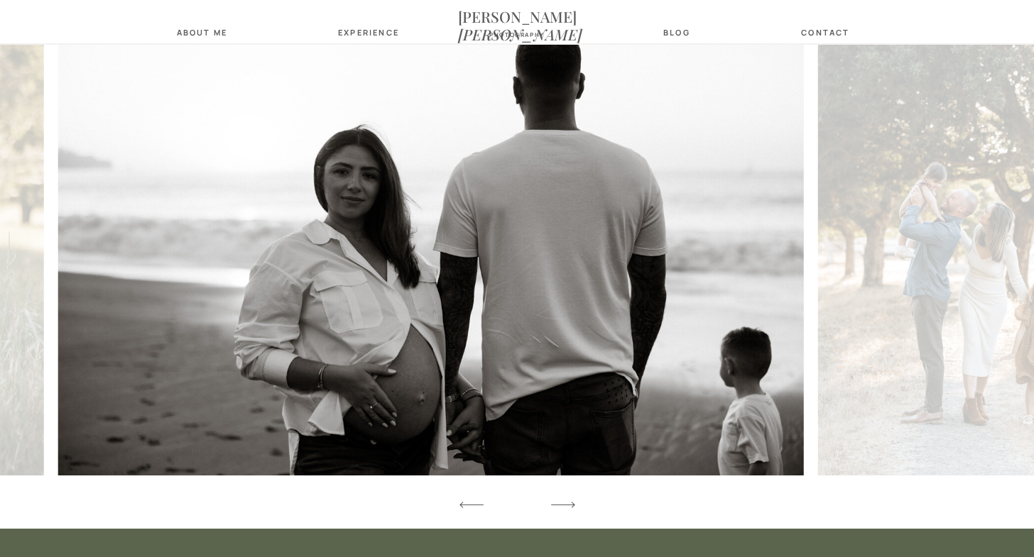
click at [469, 502] on icon at bounding box center [471, 505] width 31 height 42
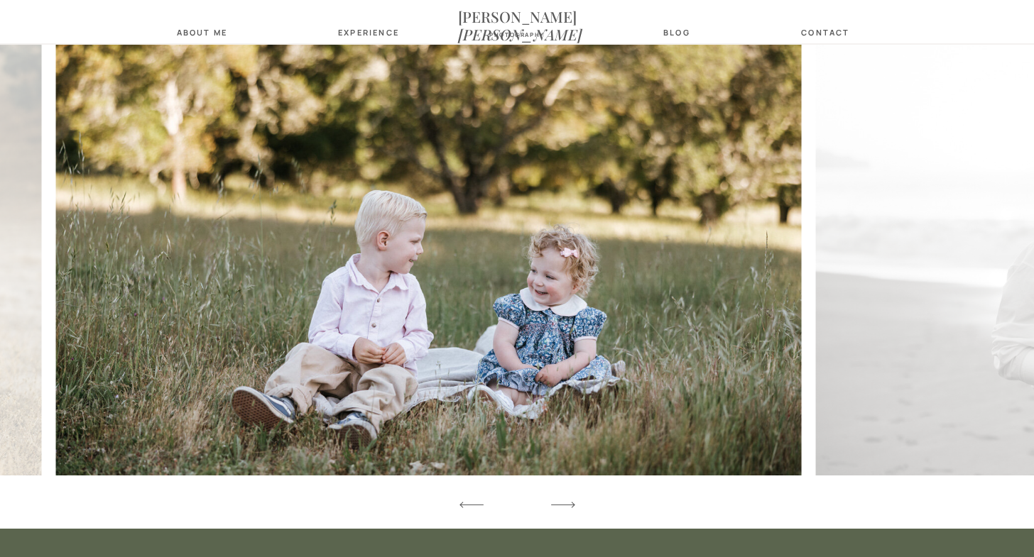
click at [469, 502] on icon at bounding box center [471, 505] width 31 height 42
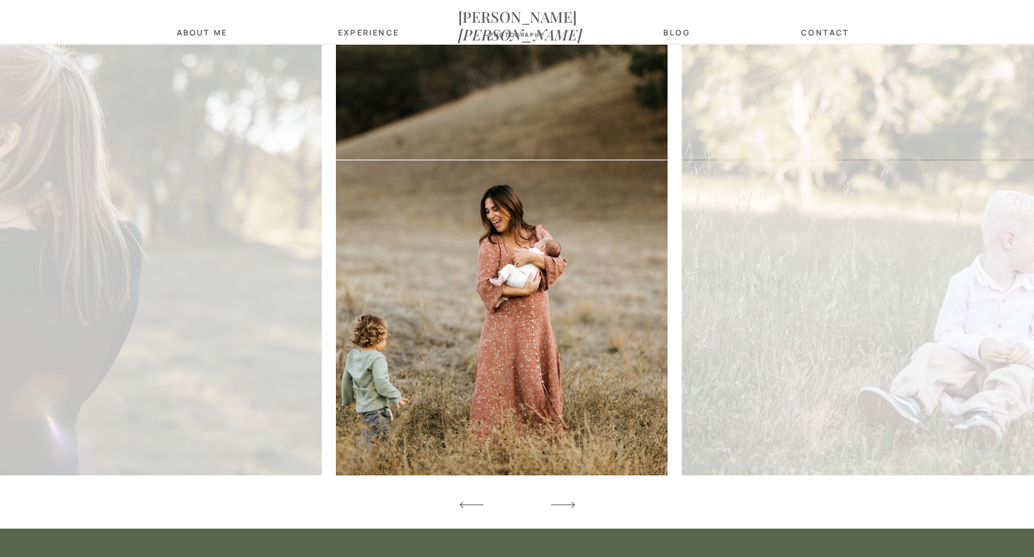
click at [469, 502] on icon at bounding box center [471, 505] width 31 height 42
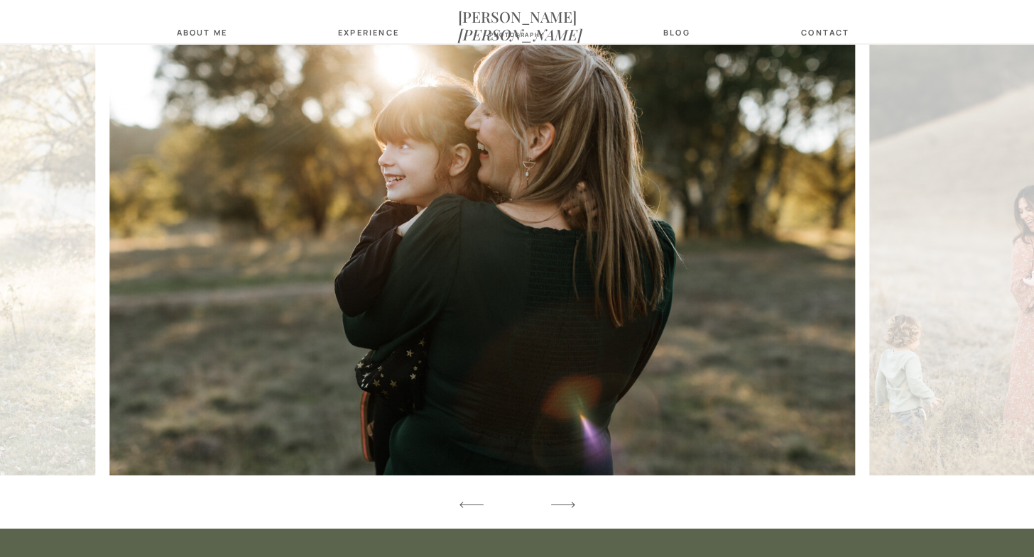
click at [469, 502] on icon at bounding box center [471, 505] width 31 height 42
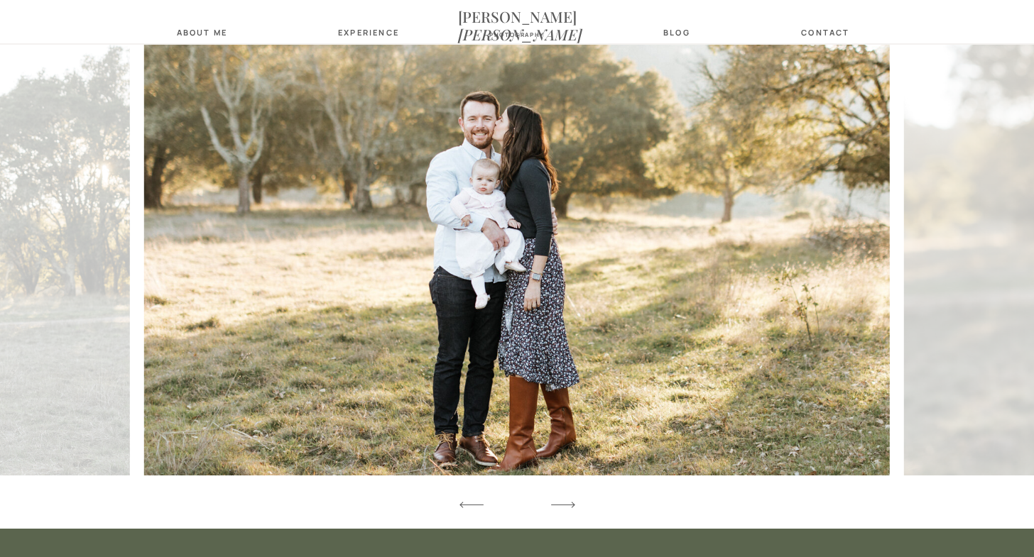
click at [563, 503] on icon at bounding box center [562, 505] width 31 height 42
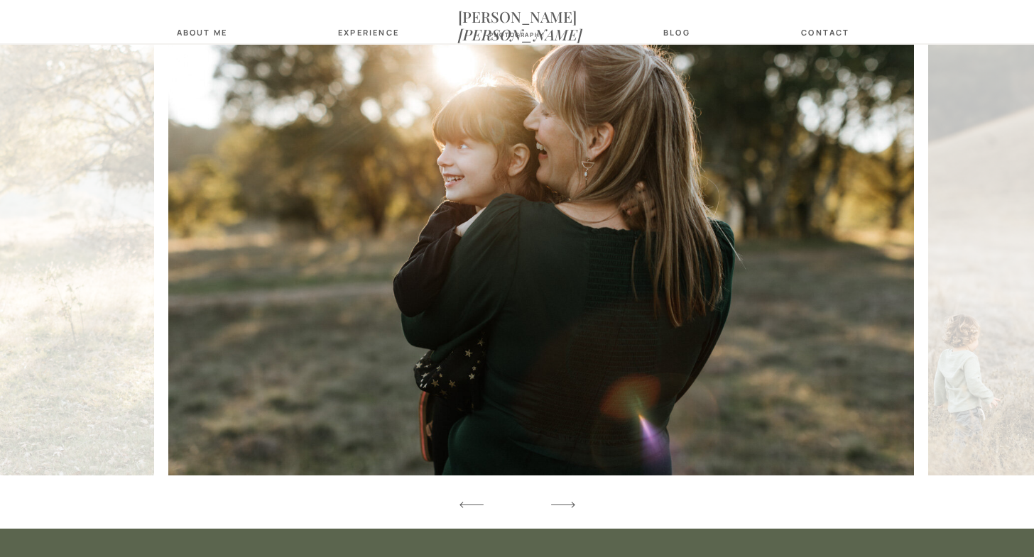
click at [563, 503] on icon at bounding box center [562, 505] width 31 height 42
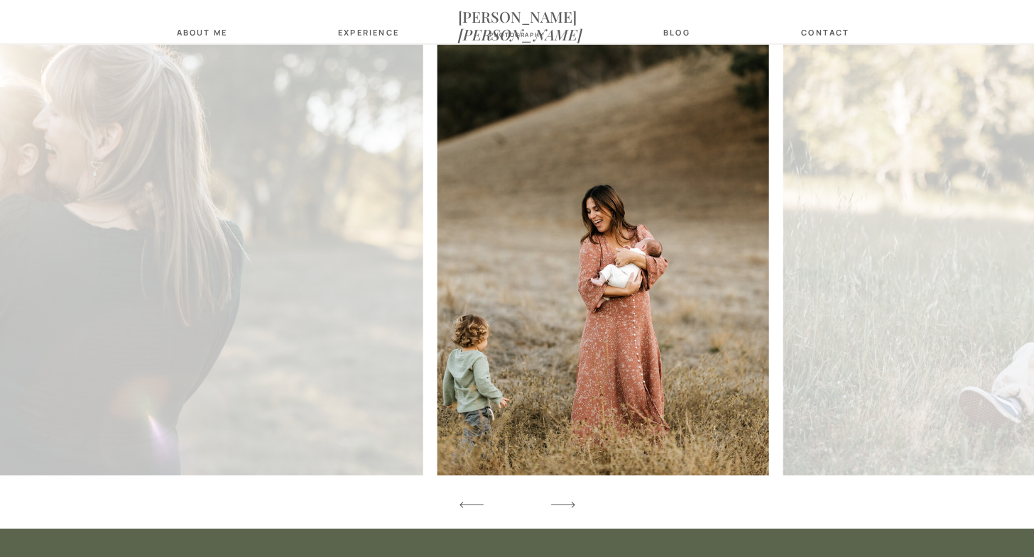
click at [563, 503] on icon at bounding box center [562, 505] width 31 height 42
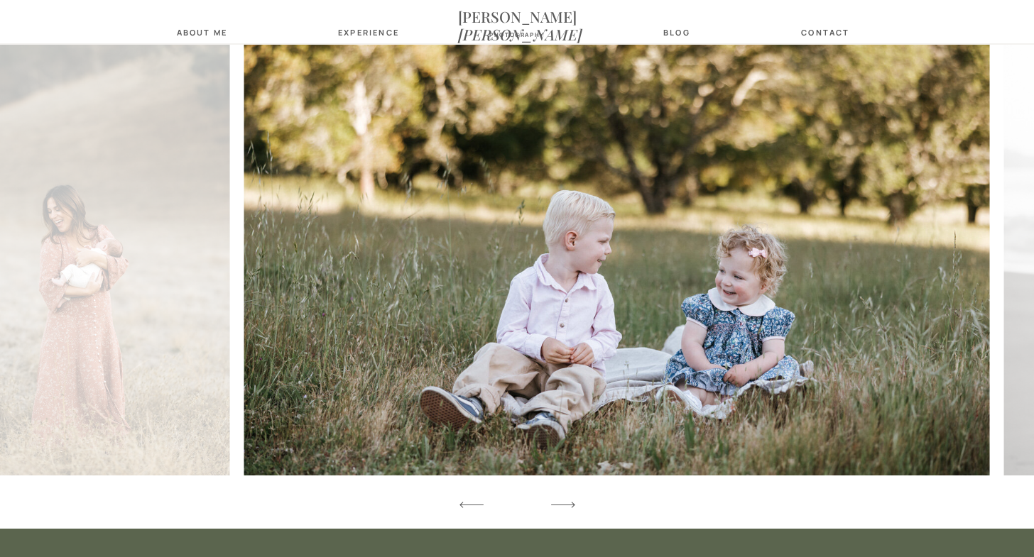
click at [563, 503] on icon at bounding box center [562, 505] width 31 height 42
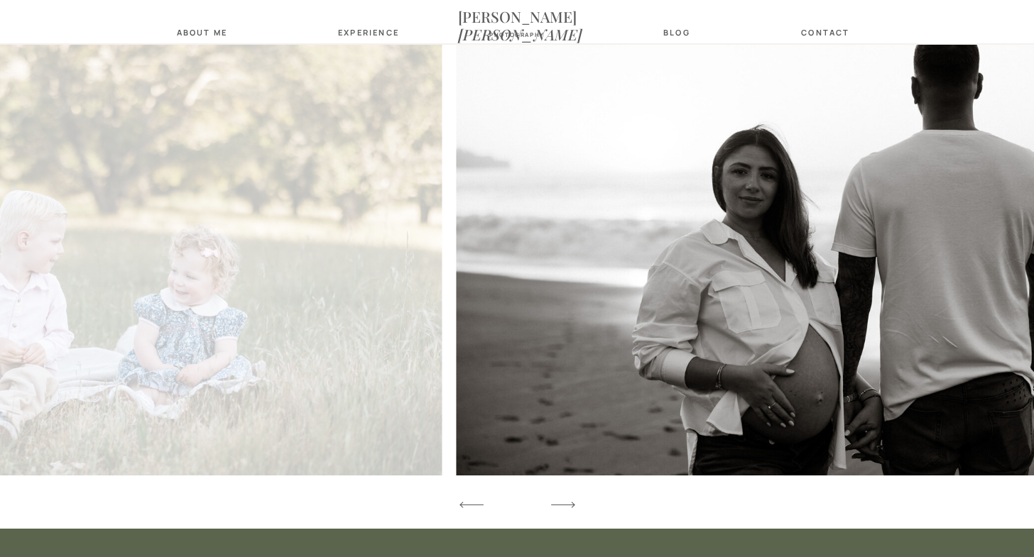
click at [563, 503] on icon at bounding box center [562, 505] width 31 height 42
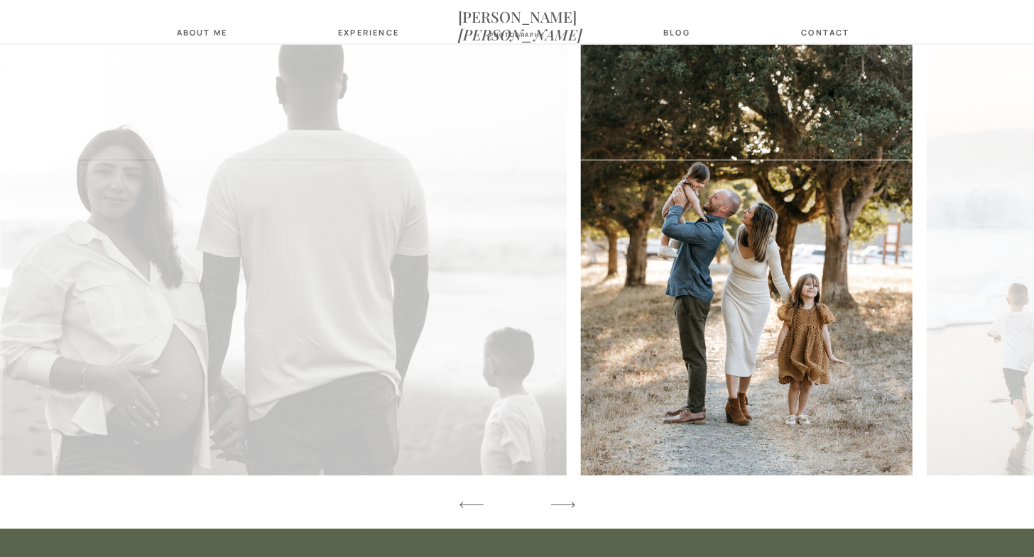
click at [563, 503] on icon at bounding box center [562, 505] width 31 height 42
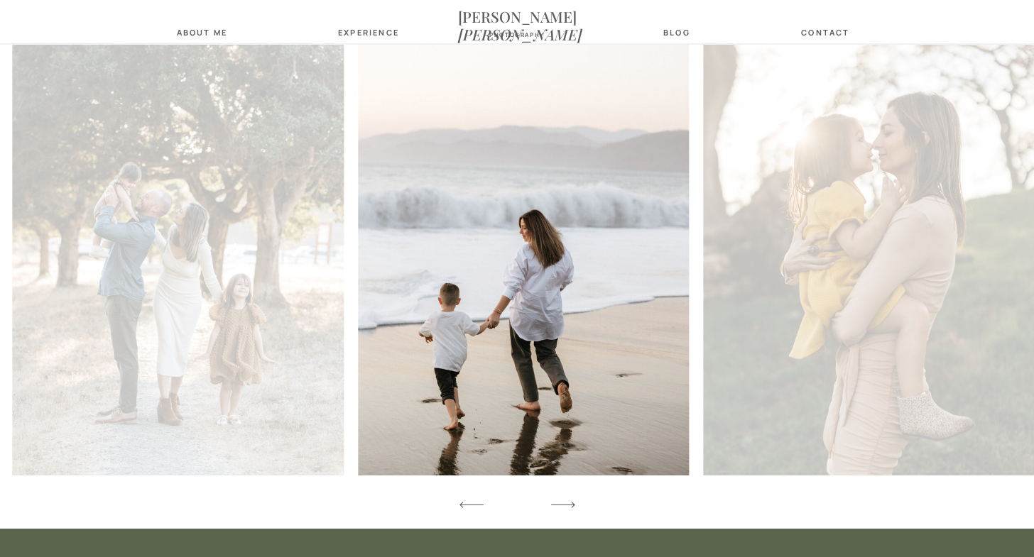
click at [563, 503] on icon at bounding box center [562, 505] width 31 height 42
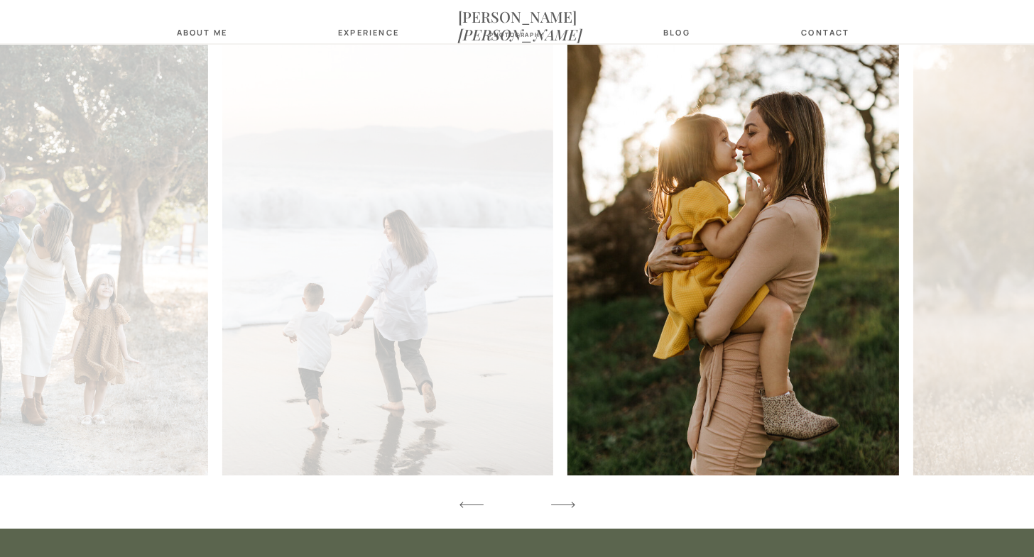
click at [563, 503] on icon at bounding box center [562, 505] width 31 height 42
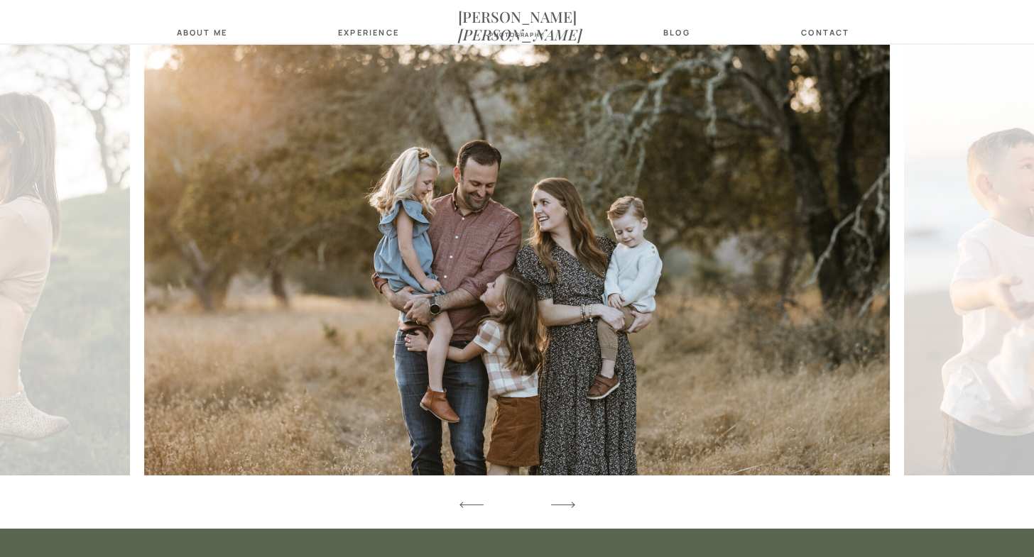
click at [563, 503] on icon at bounding box center [562, 505] width 31 height 42
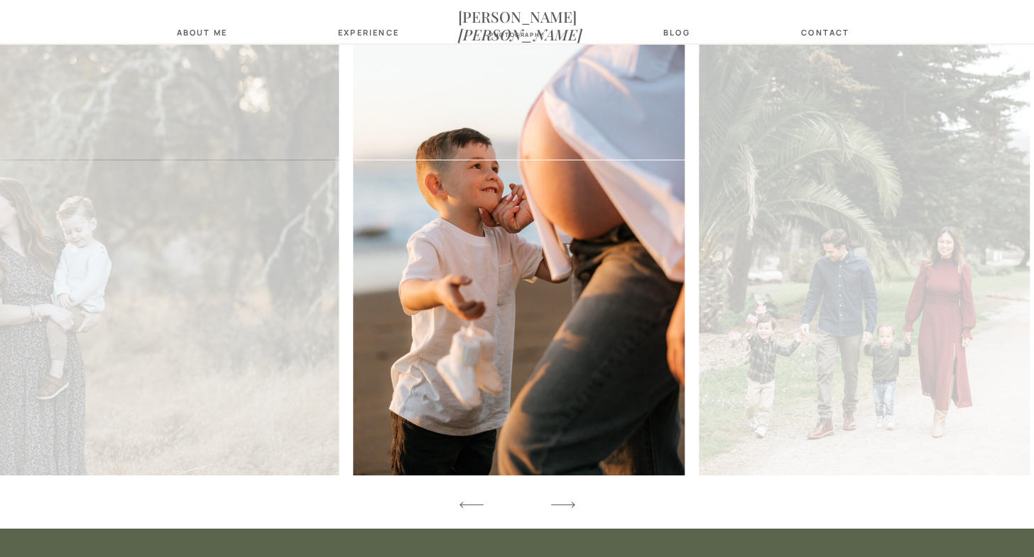
click at [563, 503] on icon at bounding box center [562, 505] width 31 height 42
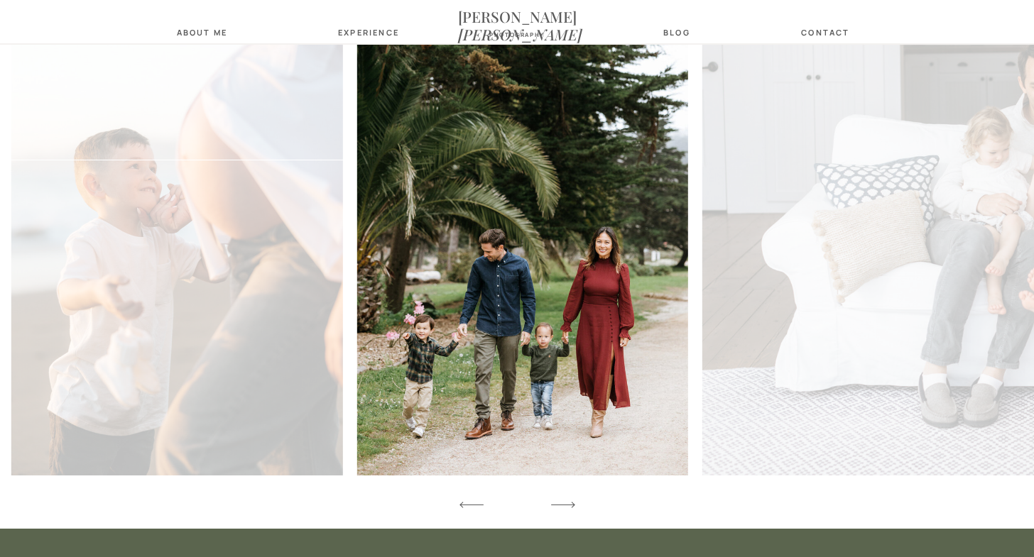
click at [563, 503] on icon at bounding box center [562, 505] width 31 height 42
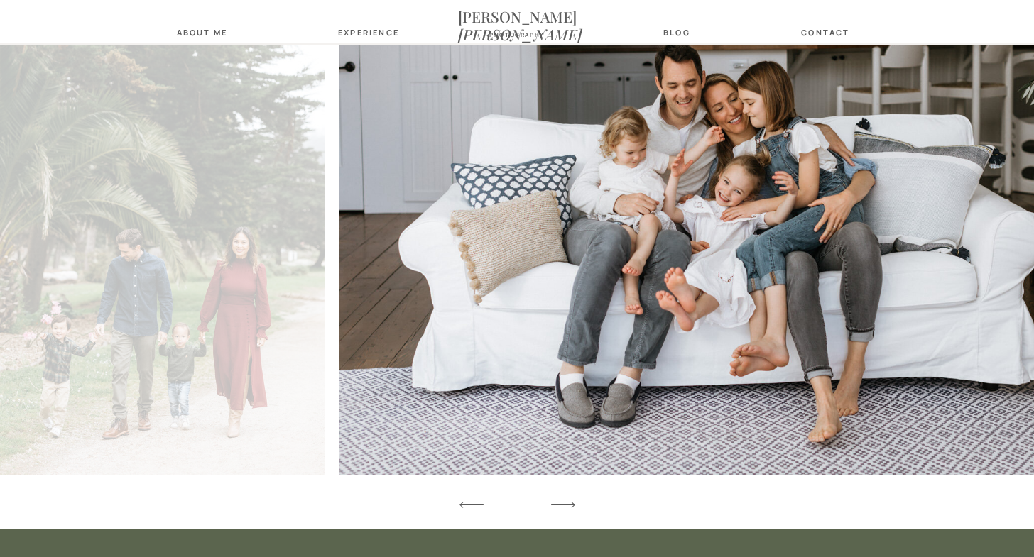
click at [563, 503] on icon at bounding box center [562, 505] width 31 height 42
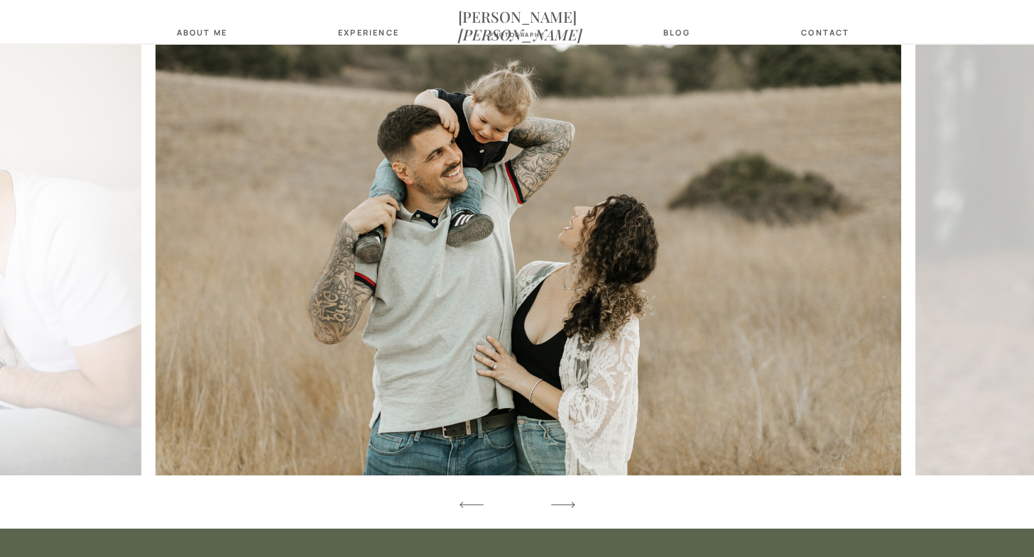
click at [563, 503] on icon at bounding box center [562, 505] width 31 height 42
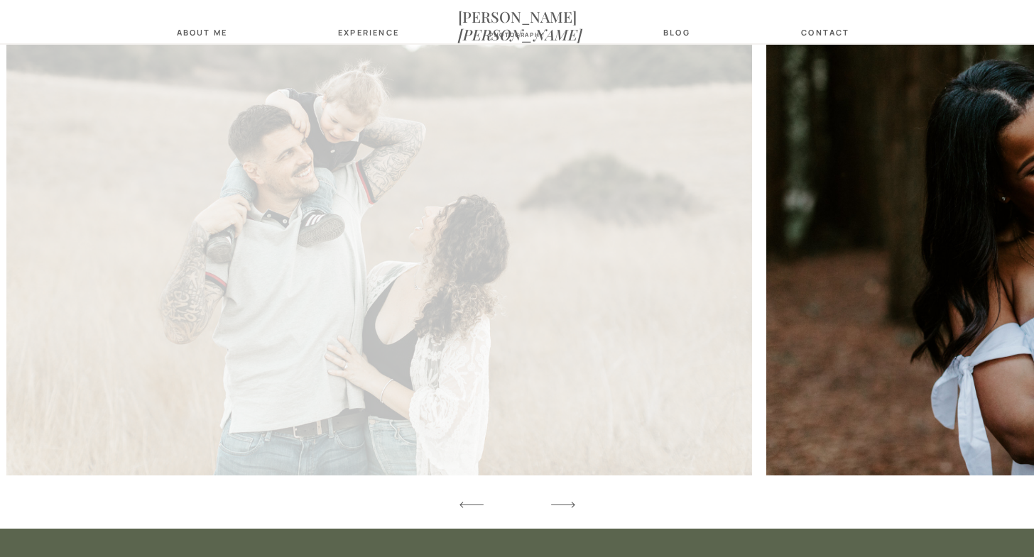
click at [563, 503] on icon at bounding box center [562, 505] width 31 height 42
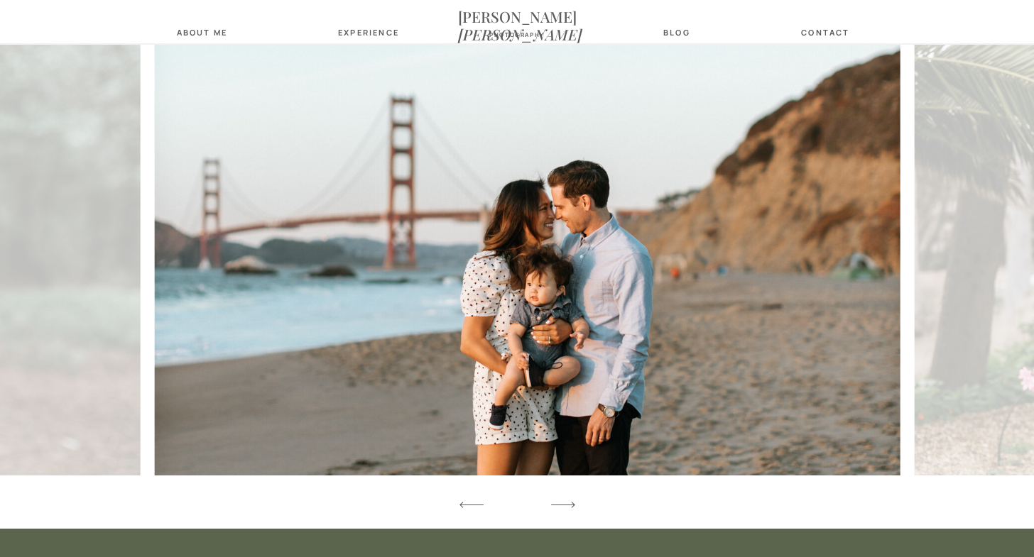
click at [563, 503] on icon at bounding box center [562, 505] width 31 height 42
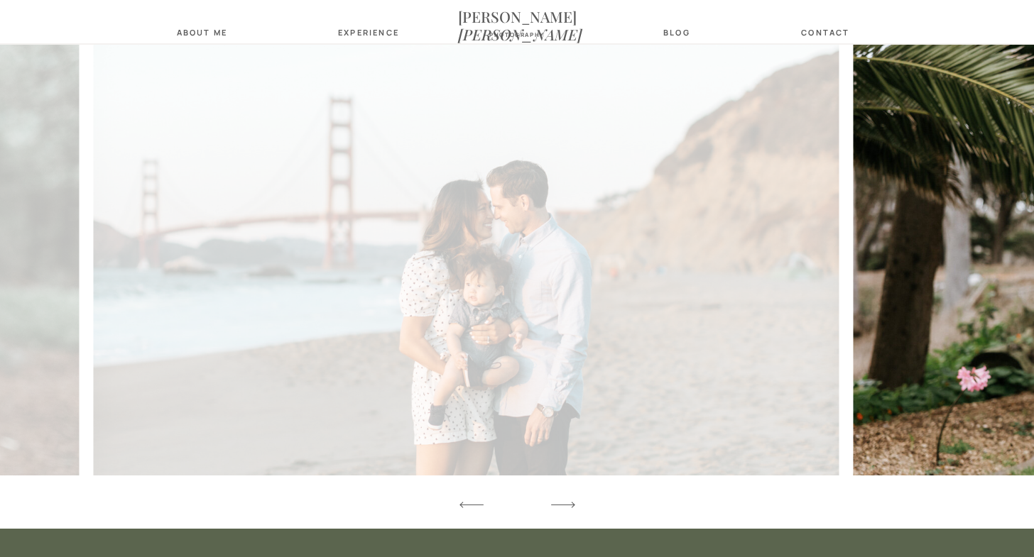
click at [563, 503] on icon at bounding box center [562, 505] width 31 height 42
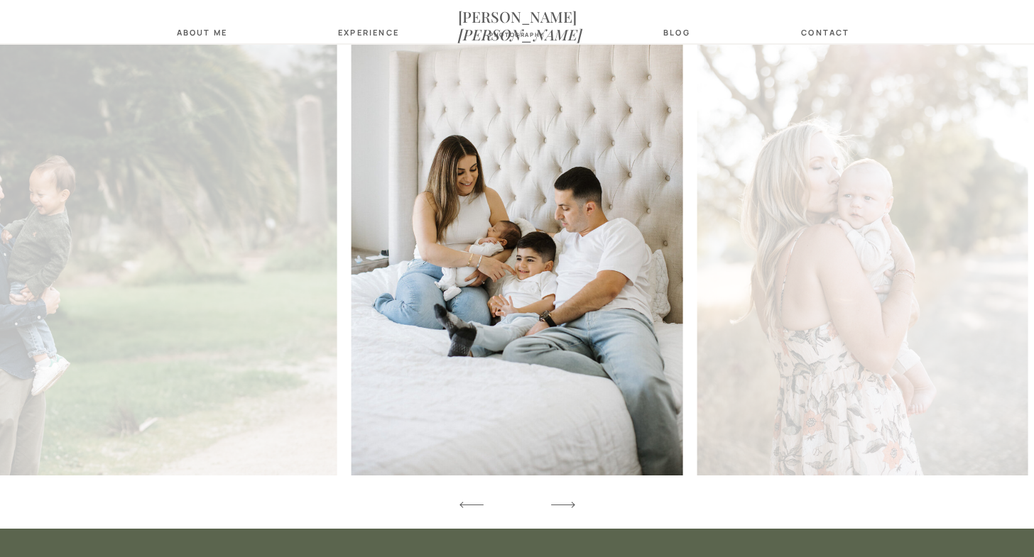
click at [518, 33] on nav "photography" at bounding box center [516, 35] width 71 height 9
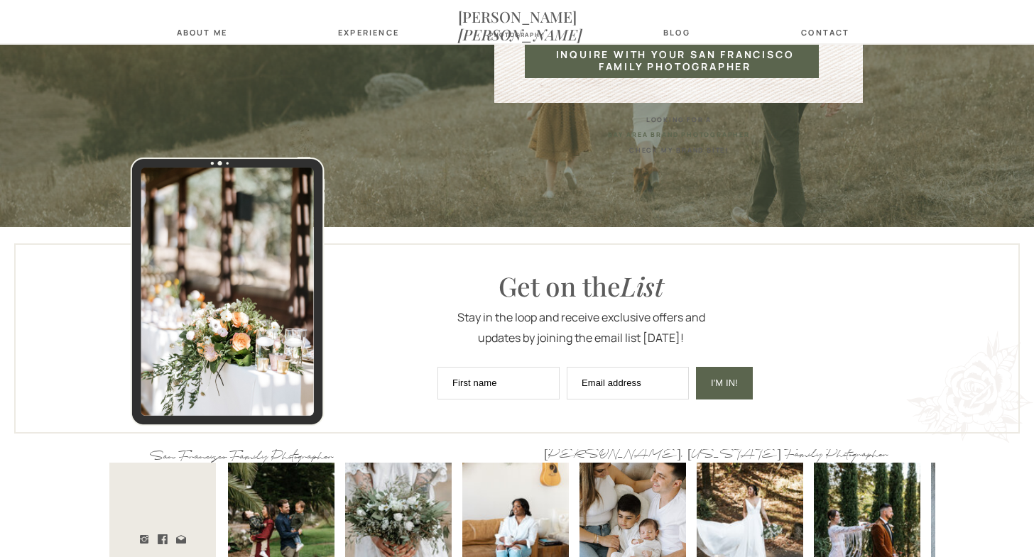
scroll to position [3809, 0]
